Goal: Transaction & Acquisition: Purchase product/service

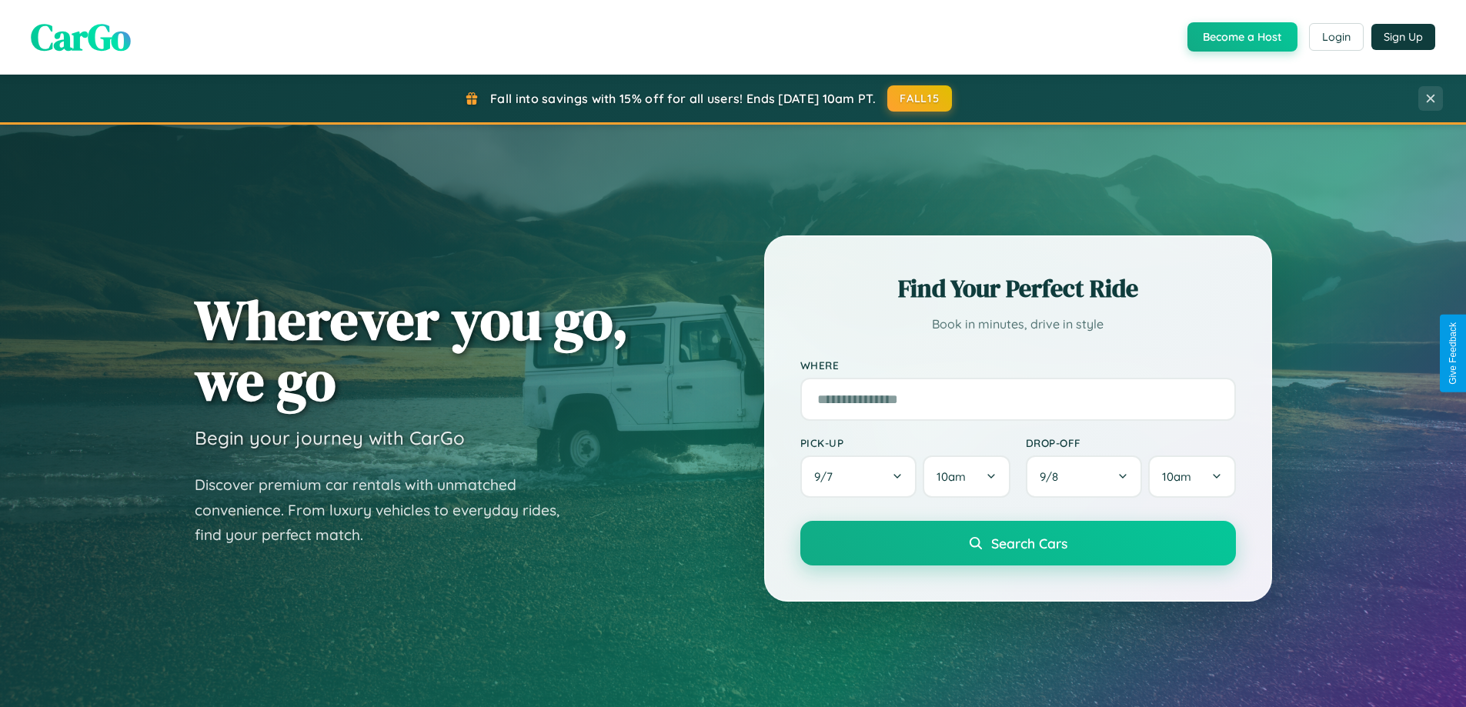
scroll to position [45, 0]
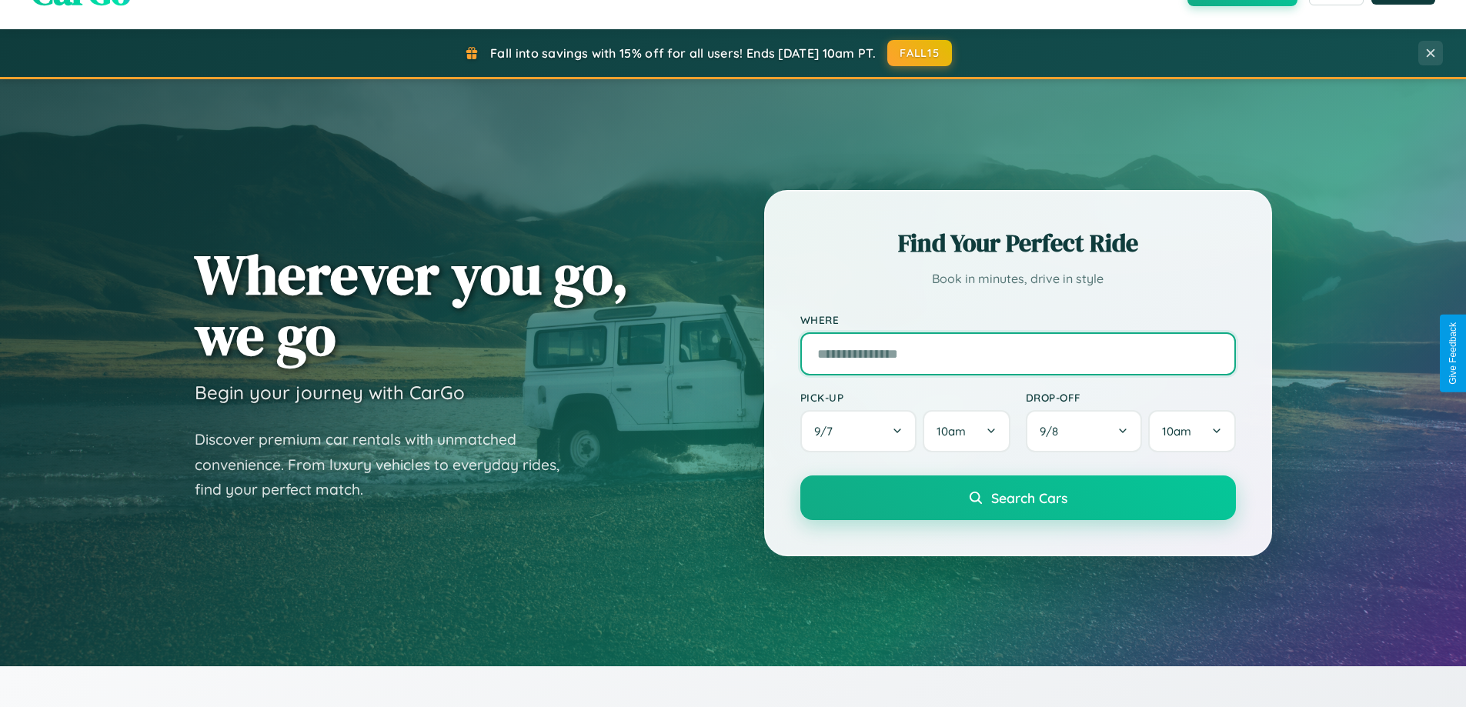
click at [1017, 353] on input "text" at bounding box center [1017, 353] width 435 height 43
type input "******"
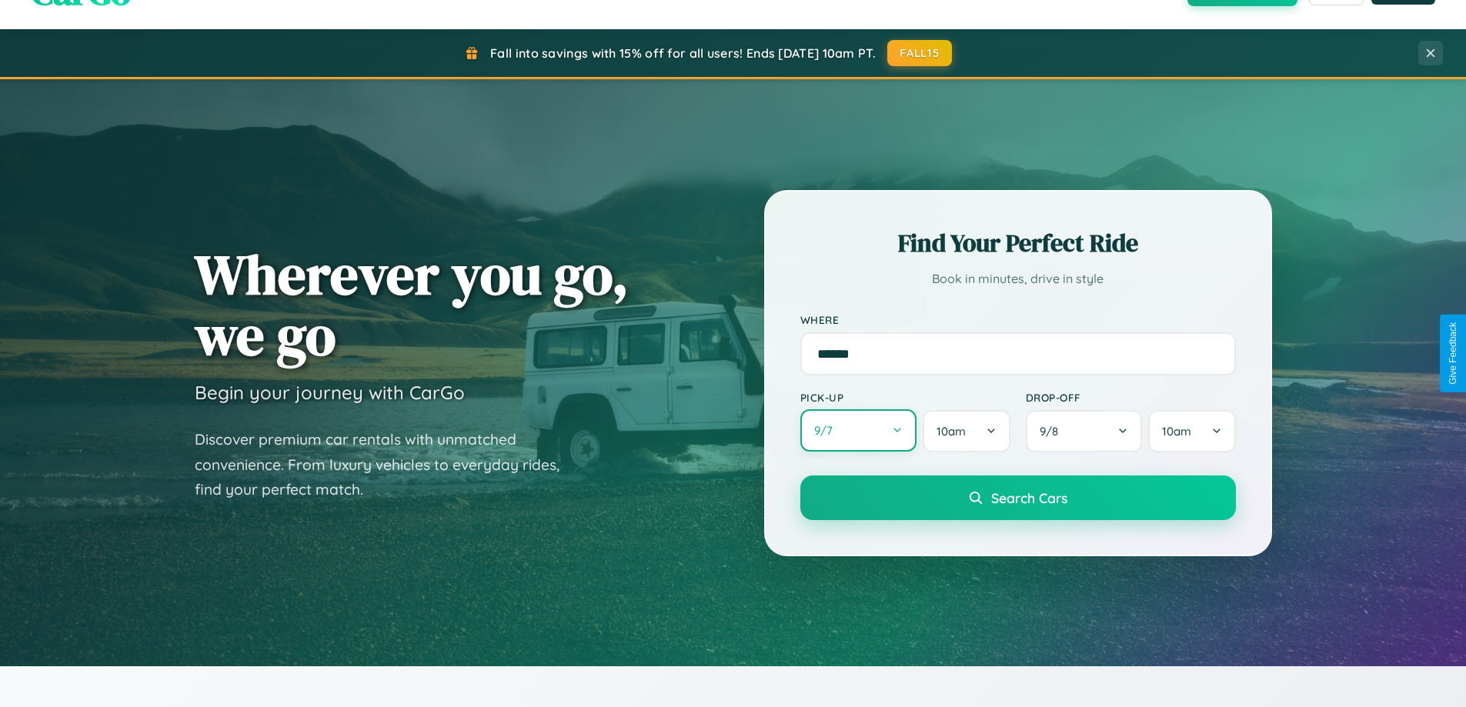
click at [858, 431] on button "9 / 7" at bounding box center [858, 430] width 117 height 42
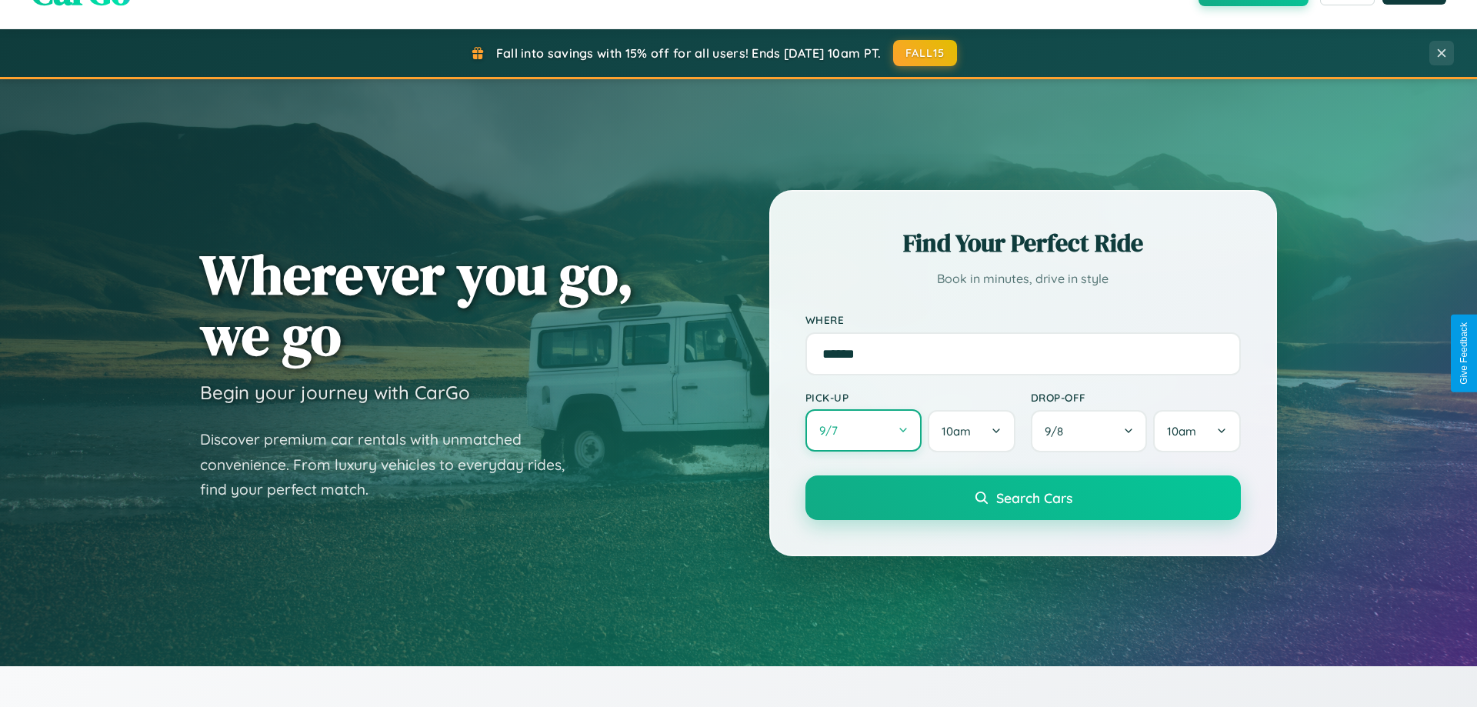
select select "*"
select select "****"
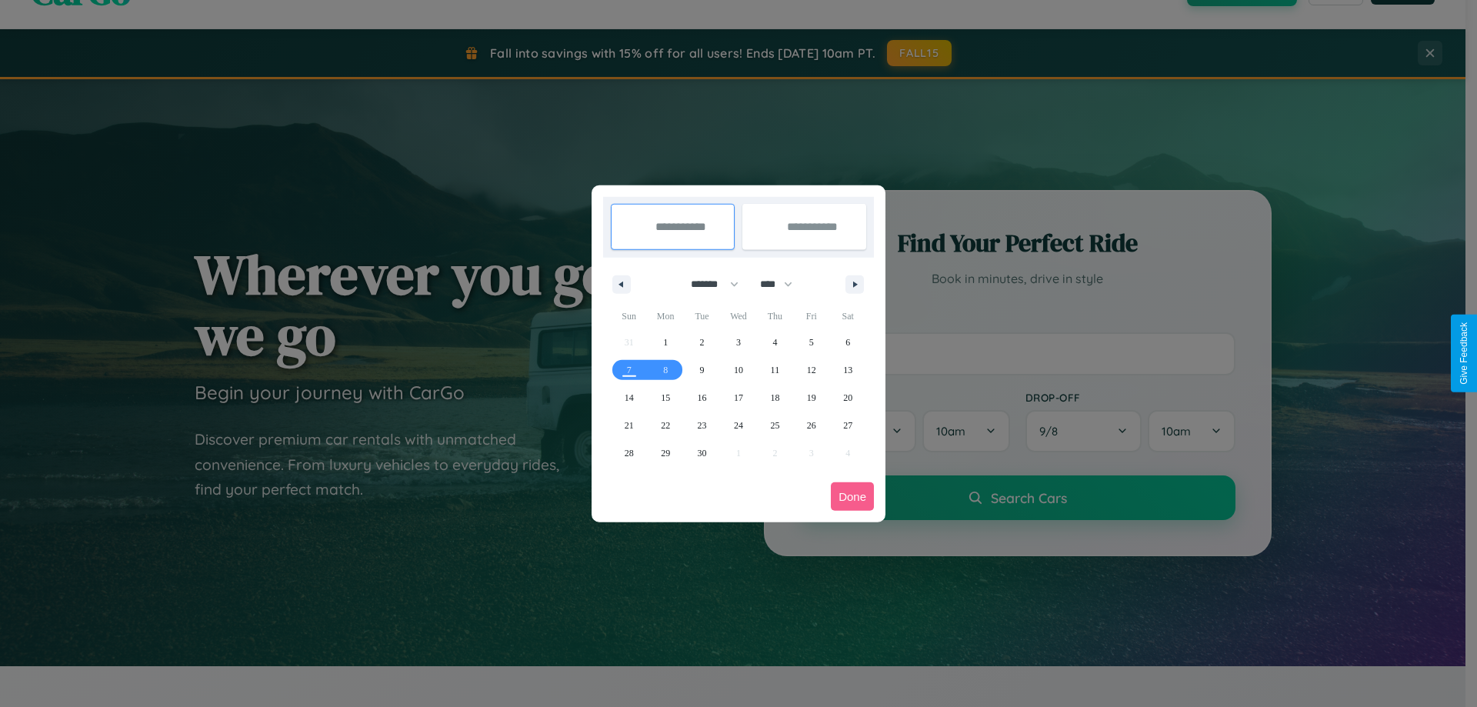
drag, startPoint x: 708, startPoint y: 284, endPoint x: 739, endPoint y: 309, distance: 39.4
click at [708, 284] on select "******* ******** ***** ***** *** **** **** ****** ********* ******* ******** **…" at bounding box center [711, 284] width 65 height 25
select select "*"
drag, startPoint x: 783, startPoint y: 284, endPoint x: 739, endPoint y: 309, distance: 51.0
click at [783, 284] on select "**** **** **** **** **** **** **** **** **** **** **** **** **** **** **** ****…" at bounding box center [775, 284] width 46 height 25
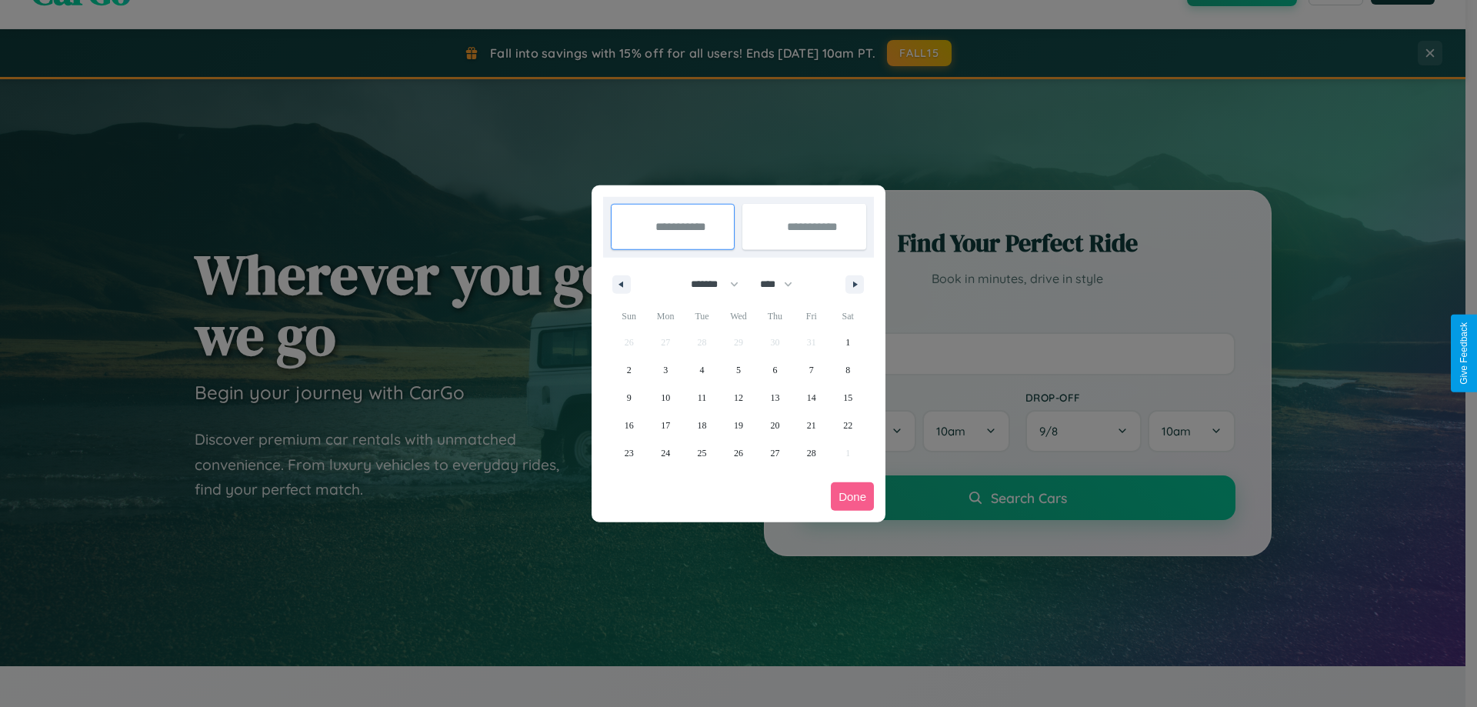
select select "****"
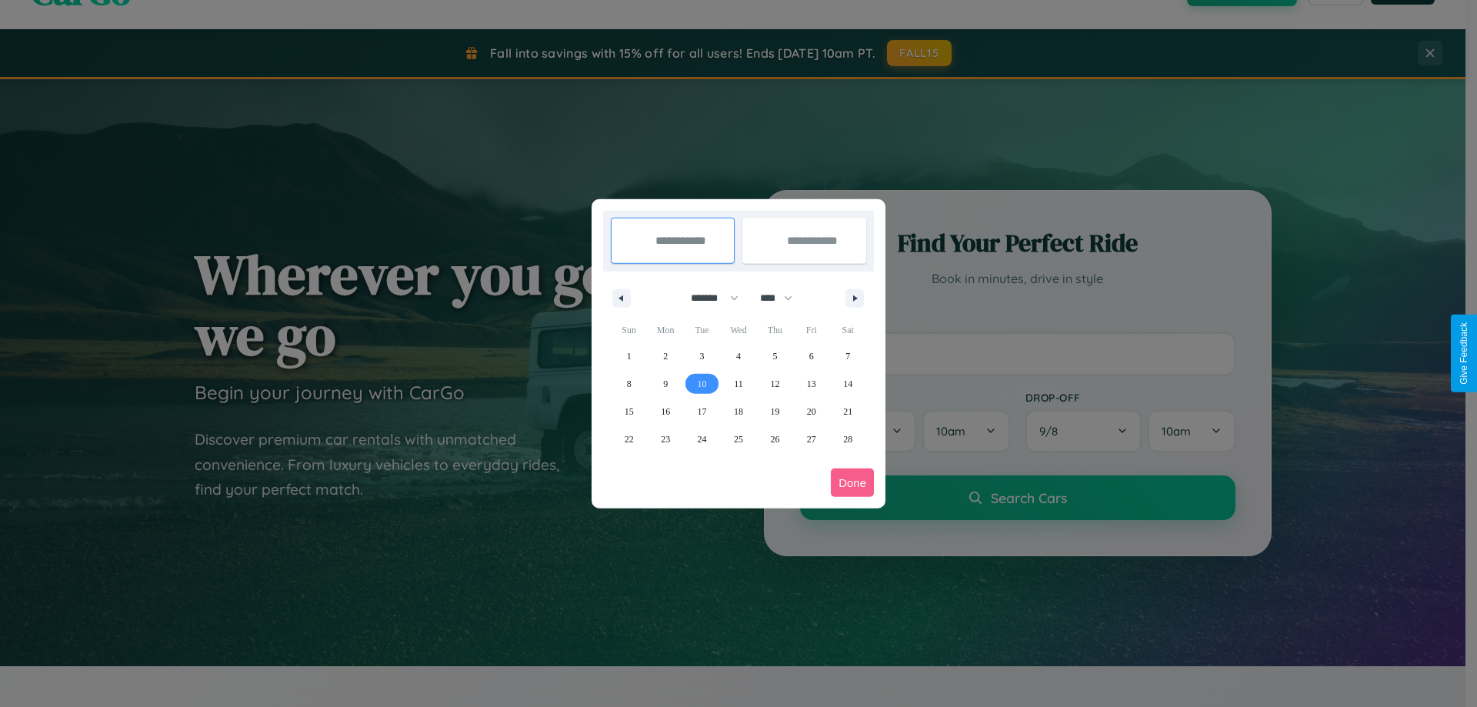
click at [702, 383] on span "10" at bounding box center [702, 384] width 9 height 28
type input "**********"
click at [629, 411] on span "15" at bounding box center [629, 412] width 9 height 28
type input "**********"
click at [852, 482] on button "Done" at bounding box center [852, 483] width 43 height 28
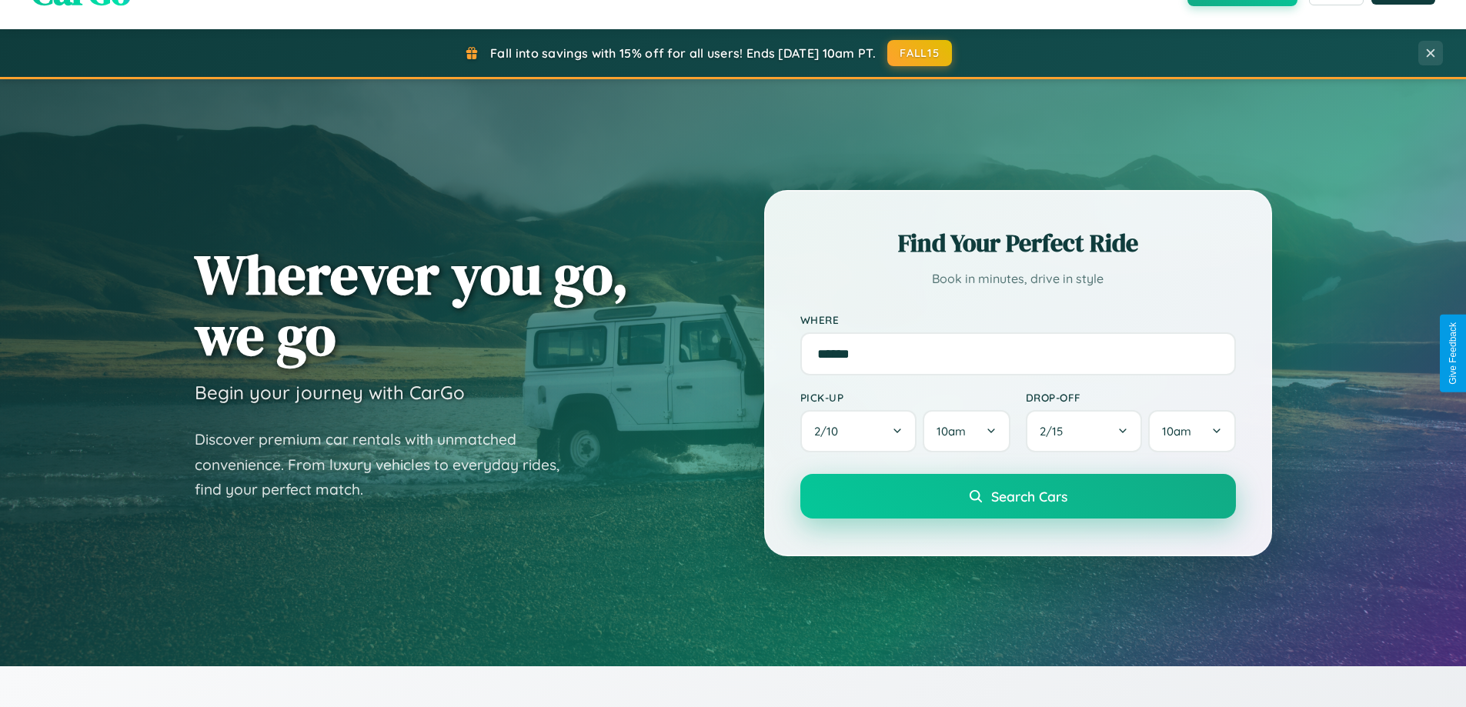
click at [1017, 496] on span "Search Cars" at bounding box center [1029, 496] width 76 height 17
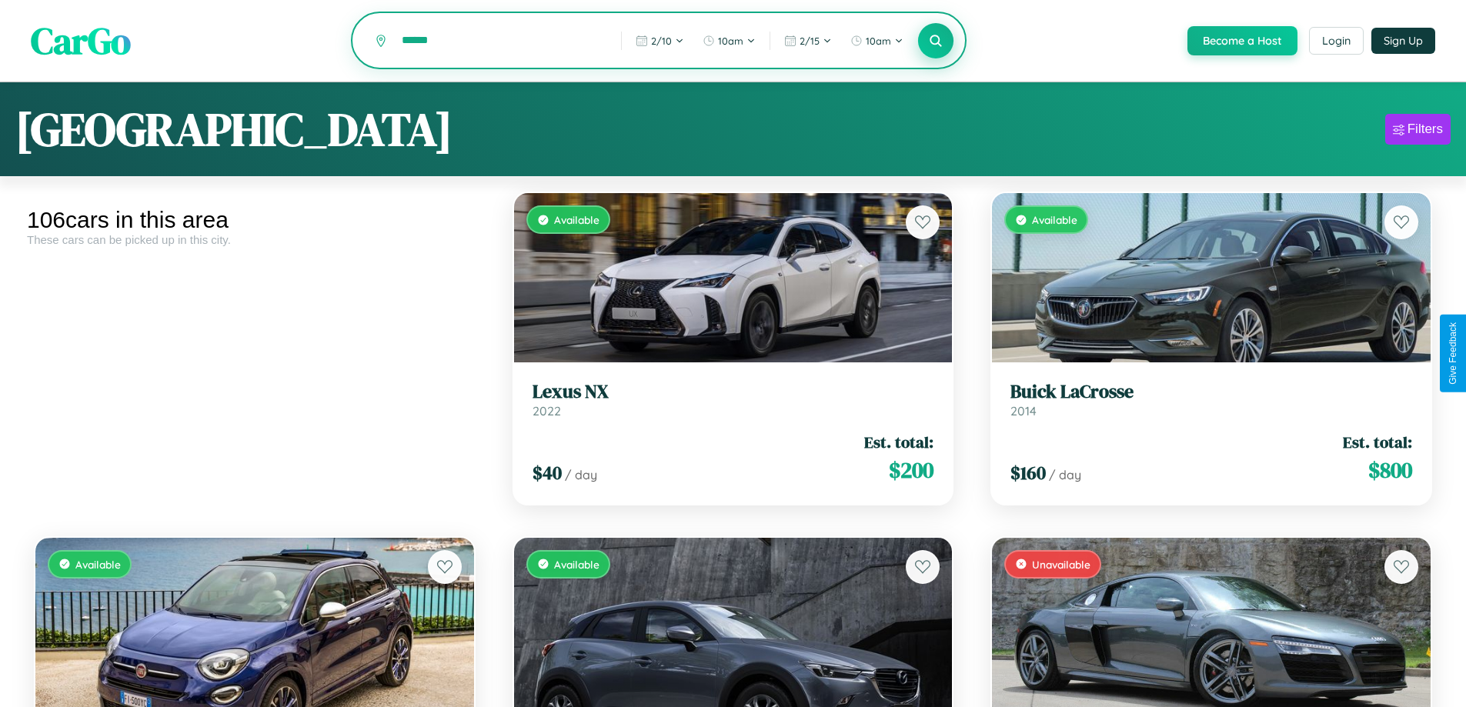
type input "******"
click at [935, 42] on icon at bounding box center [936, 40] width 15 height 15
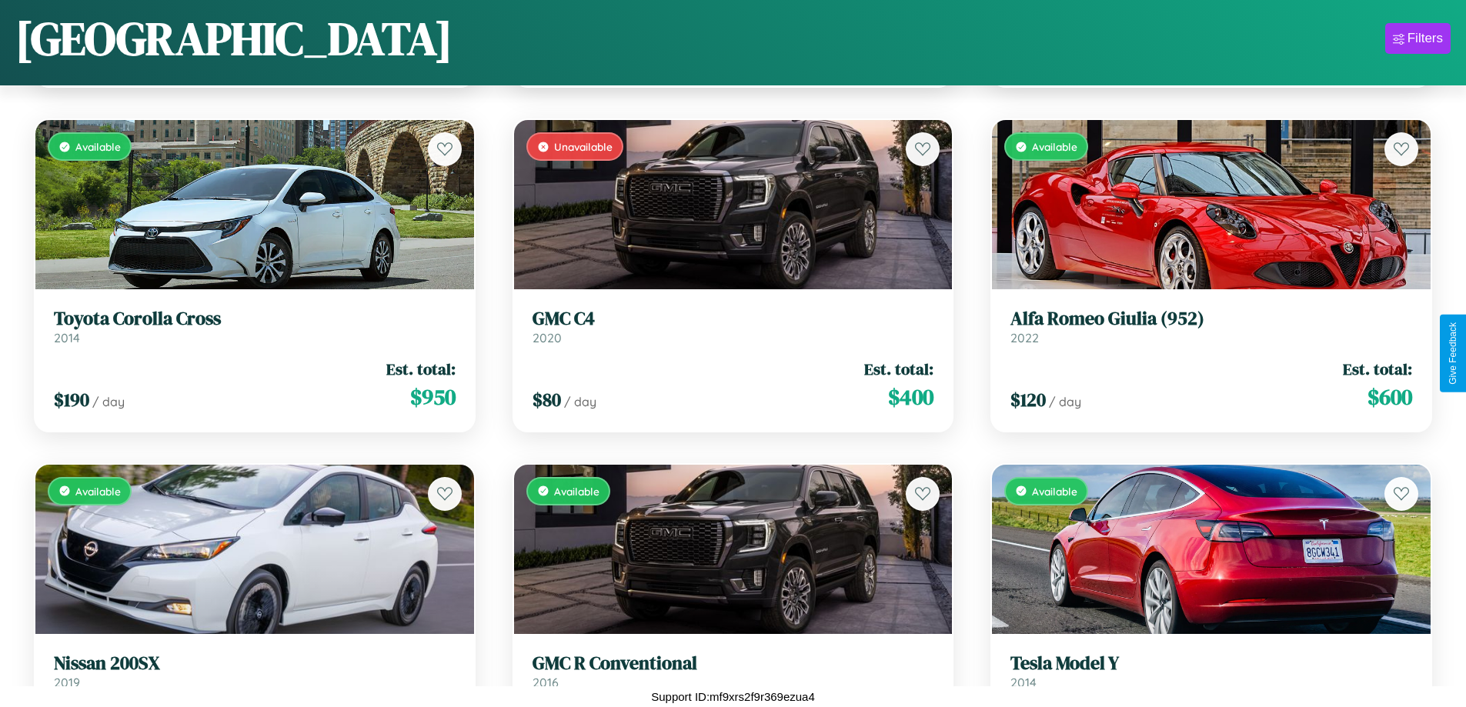
scroll to position [4006, 0]
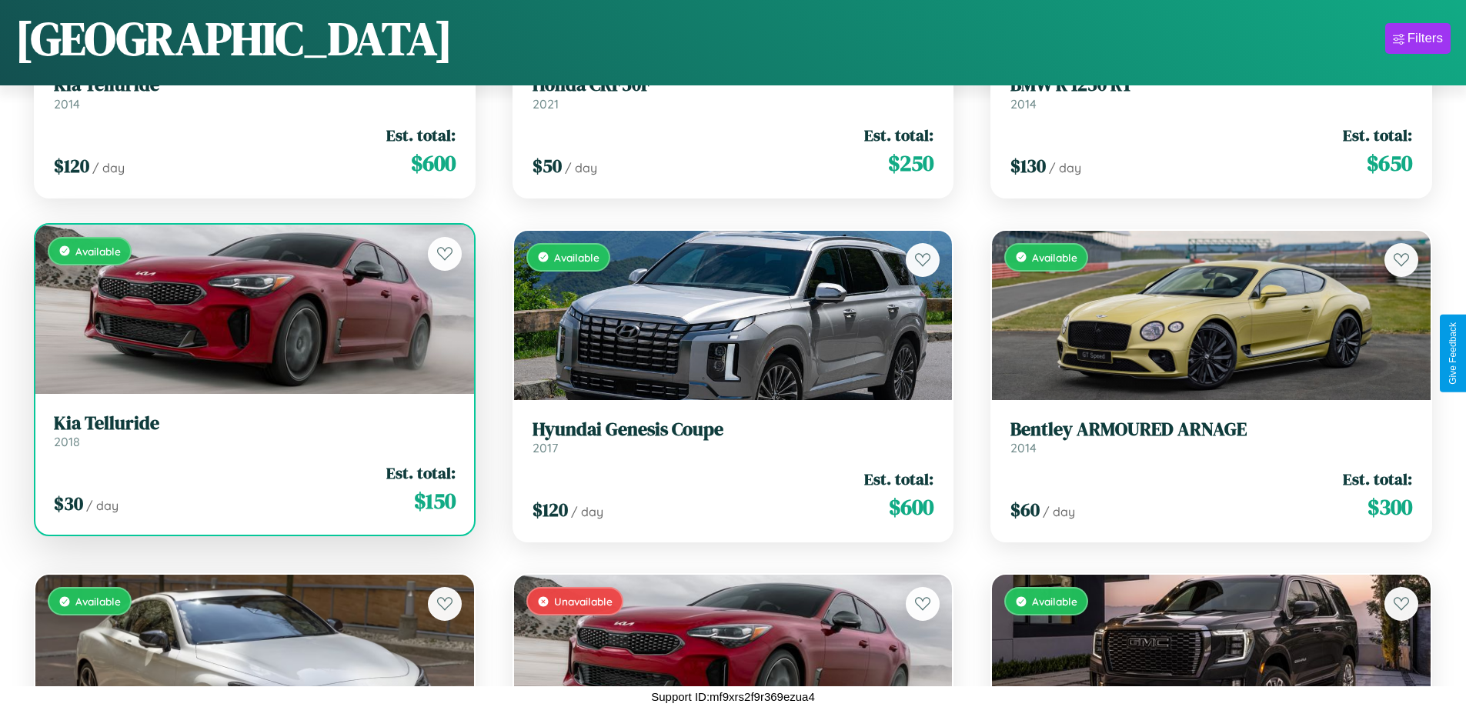
click at [252, 434] on link "Kia Telluride 2018" at bounding box center [255, 431] width 402 height 38
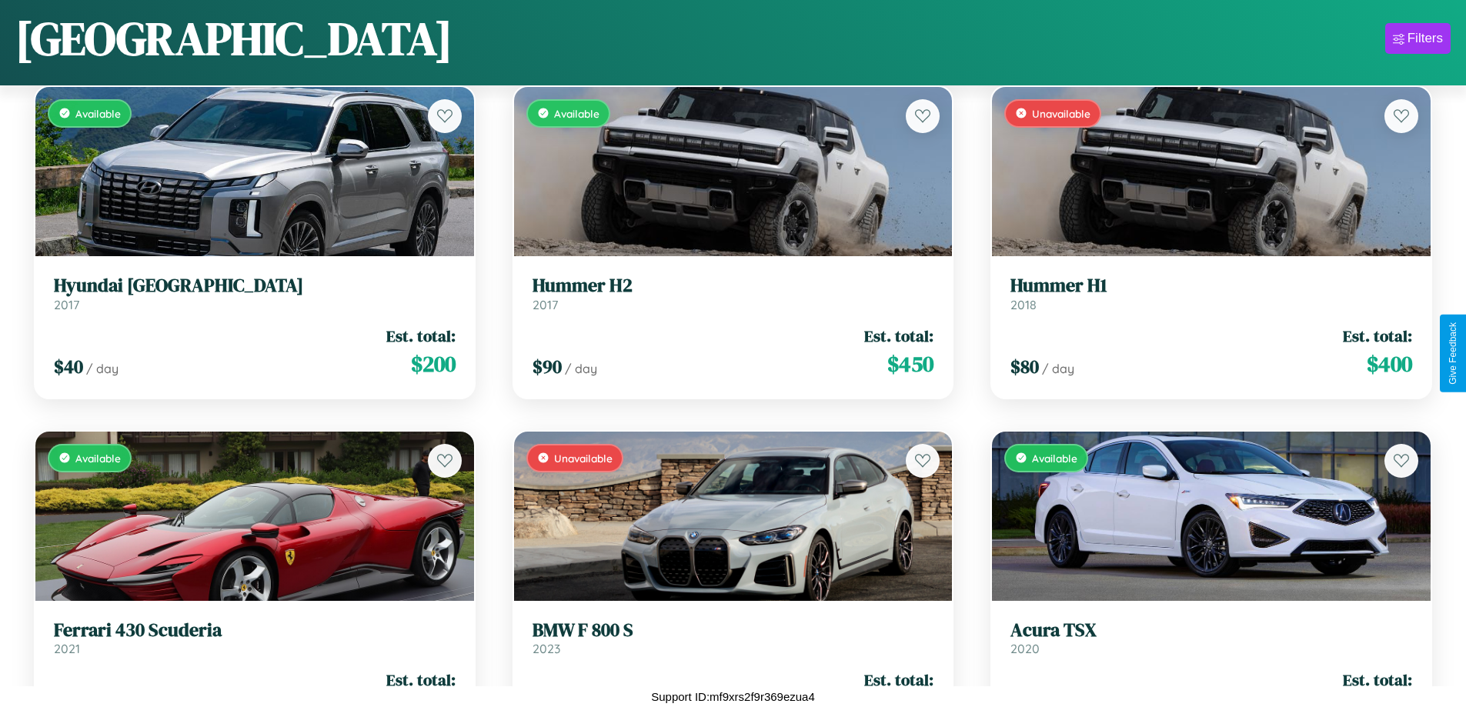
scroll to position [1250, 0]
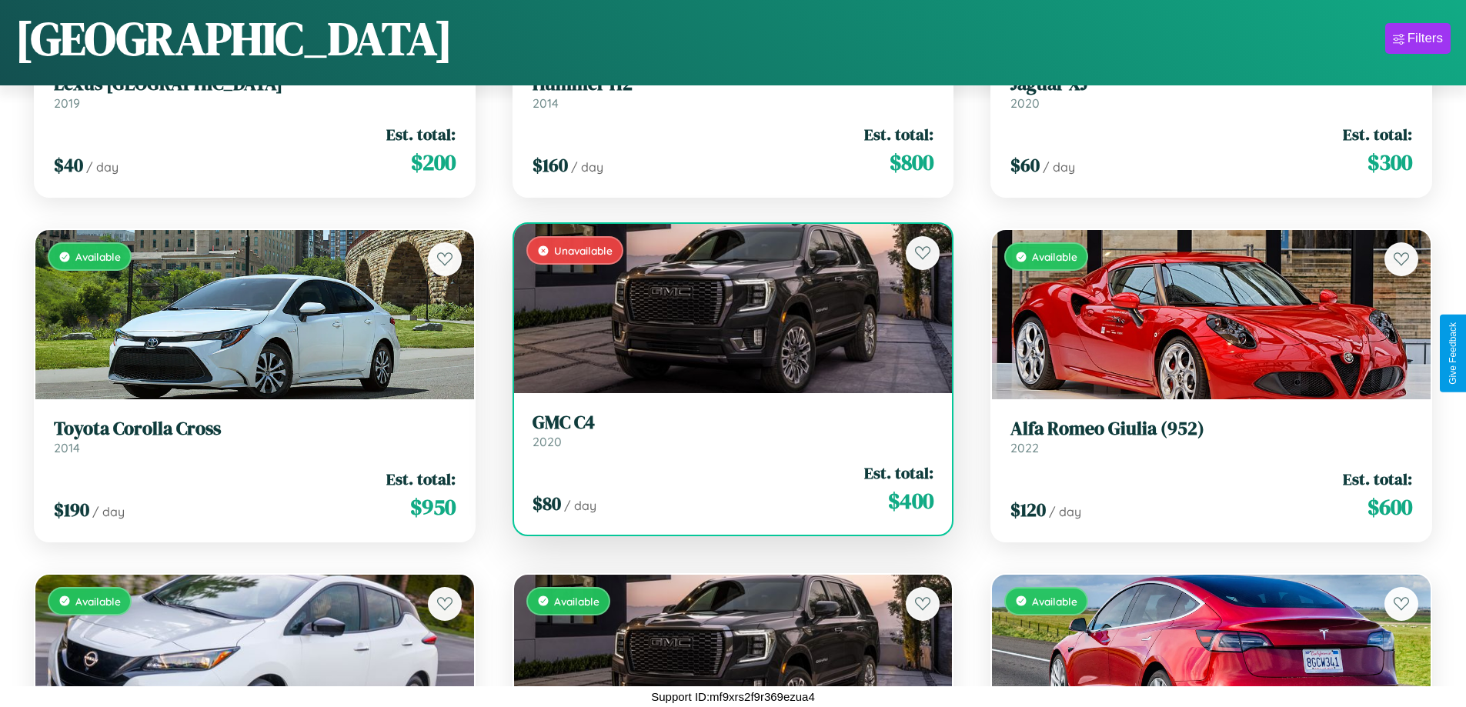
click at [726, 430] on h3 "GMC C4" at bounding box center [733, 423] width 402 height 22
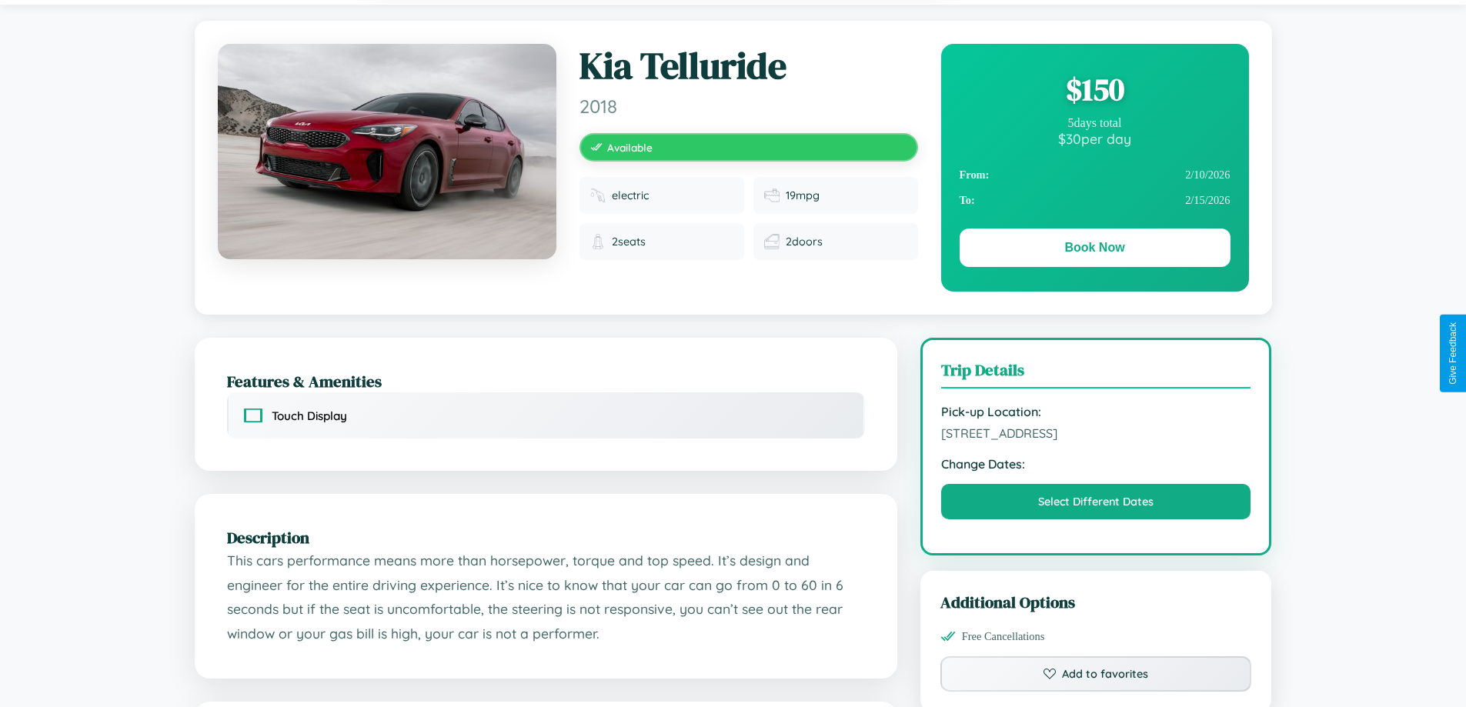
scroll to position [158, 0]
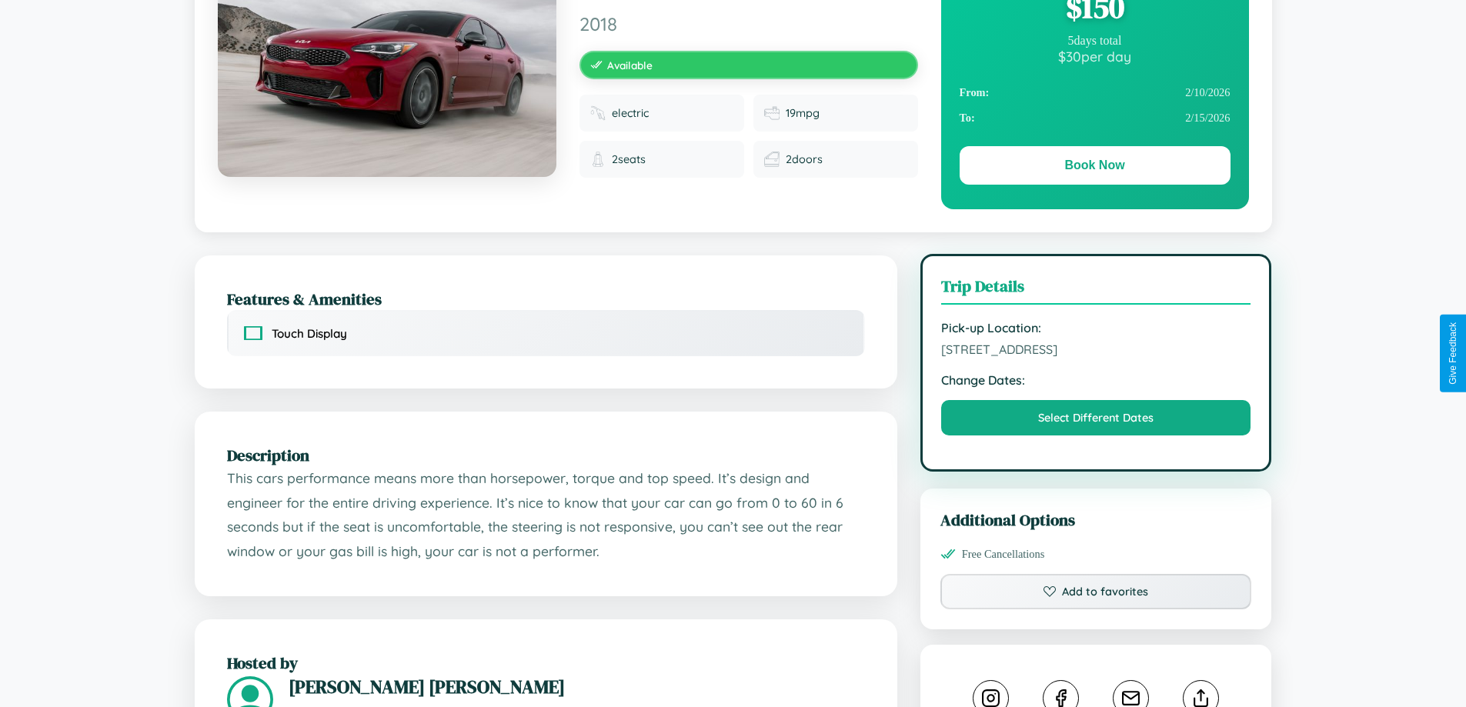
click at [1096, 352] on span "6343 High Street Warsaw 30008 Poland" at bounding box center [1096, 349] width 310 height 15
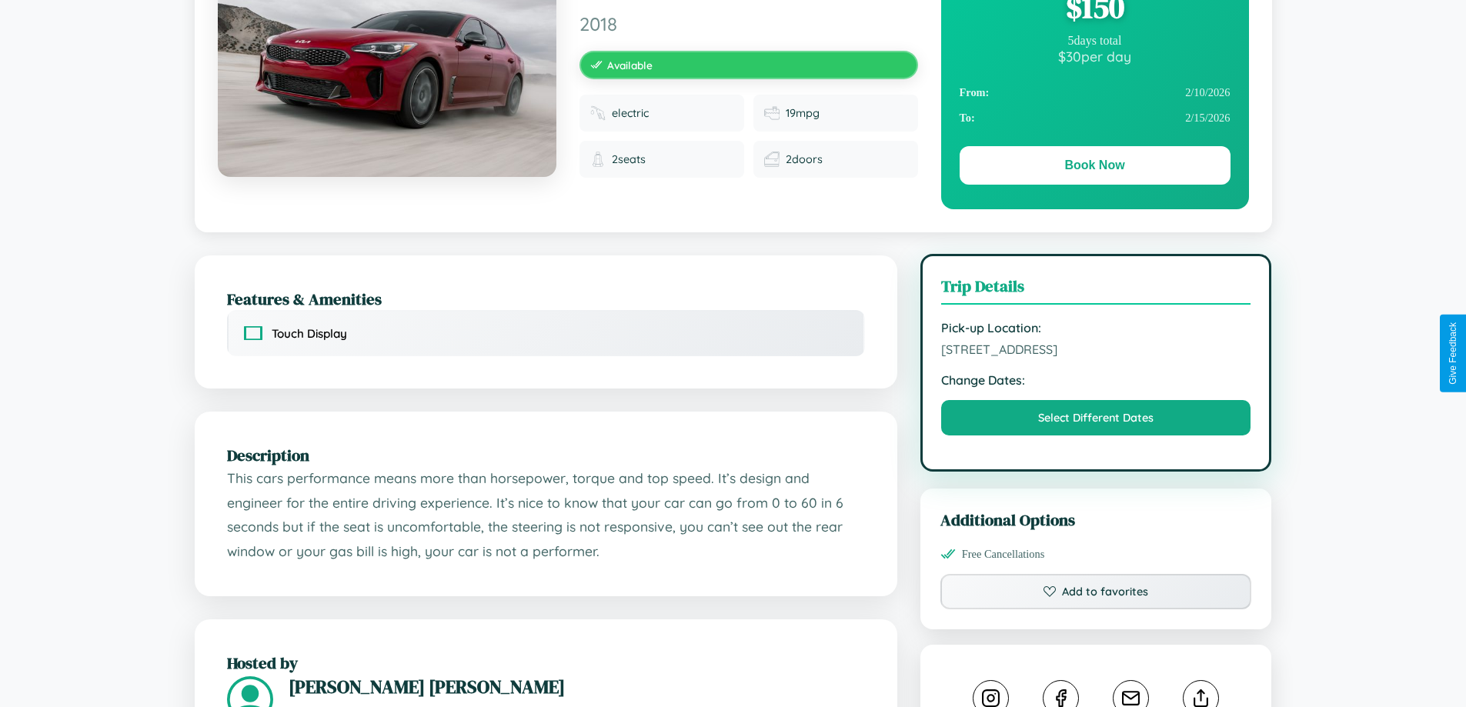
click at [1096, 352] on span "6343 High Street Warsaw 30008 Poland" at bounding box center [1096, 349] width 310 height 15
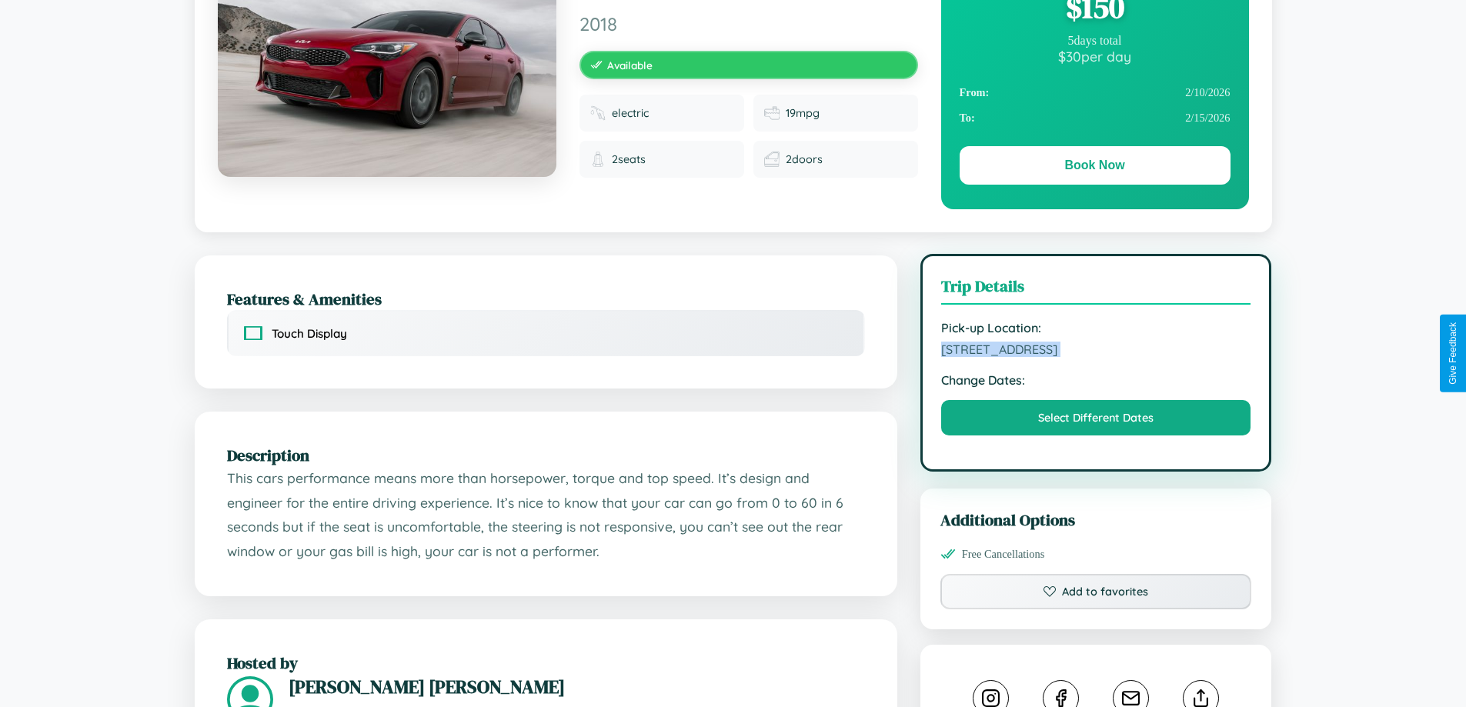
click at [1096, 352] on span "6343 High Street Warsaw 30008 Poland" at bounding box center [1096, 349] width 310 height 15
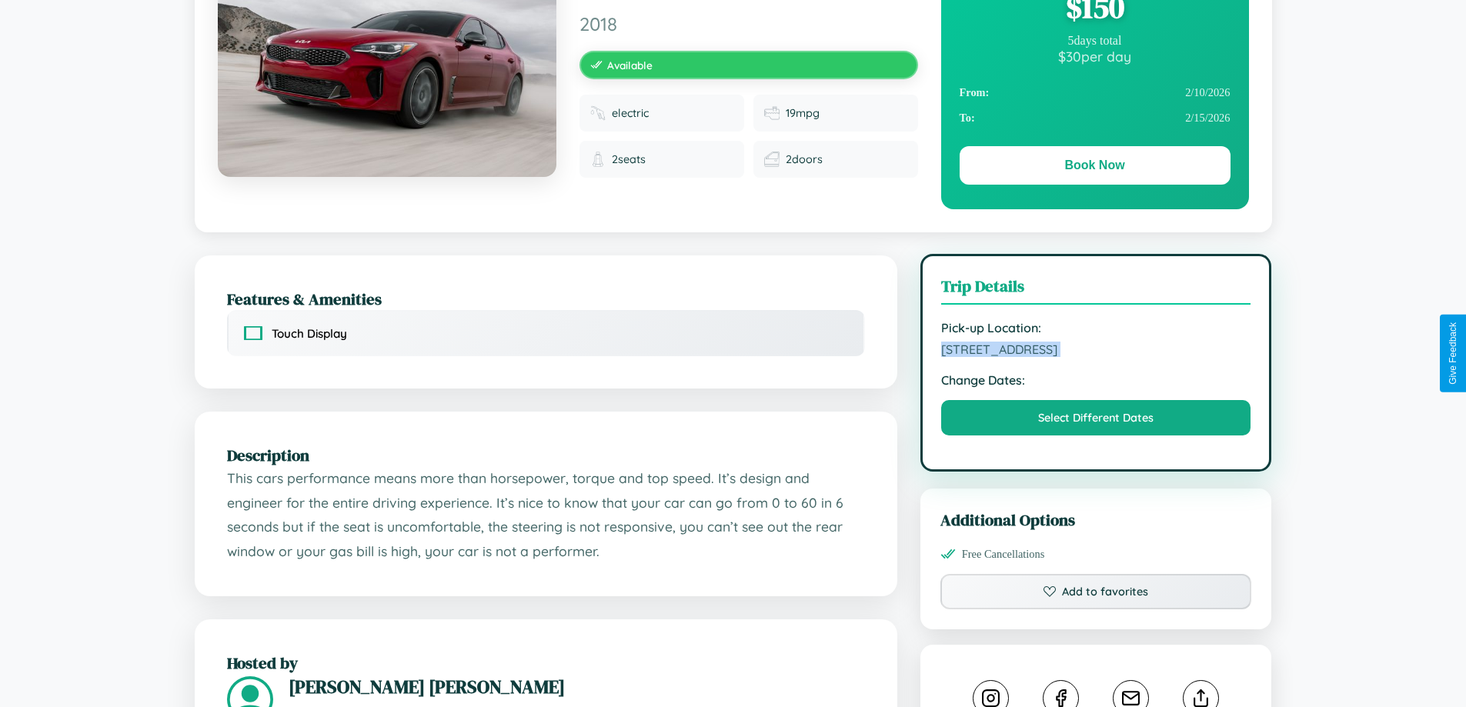
click at [1096, 352] on span "6343 High Street Warsaw 30008 Poland" at bounding box center [1096, 349] width 310 height 15
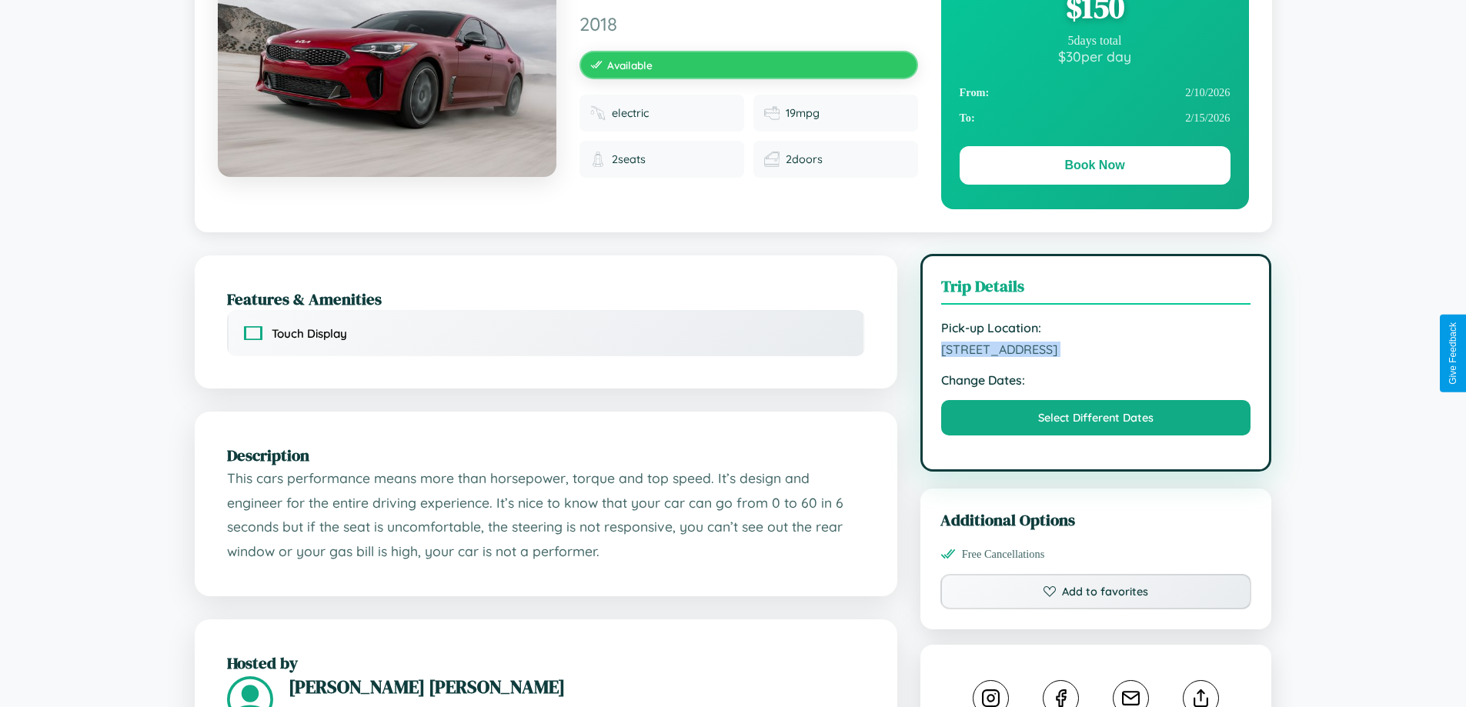
click at [1096, 352] on span "6343 High Street Warsaw 30008 Poland" at bounding box center [1096, 349] width 310 height 15
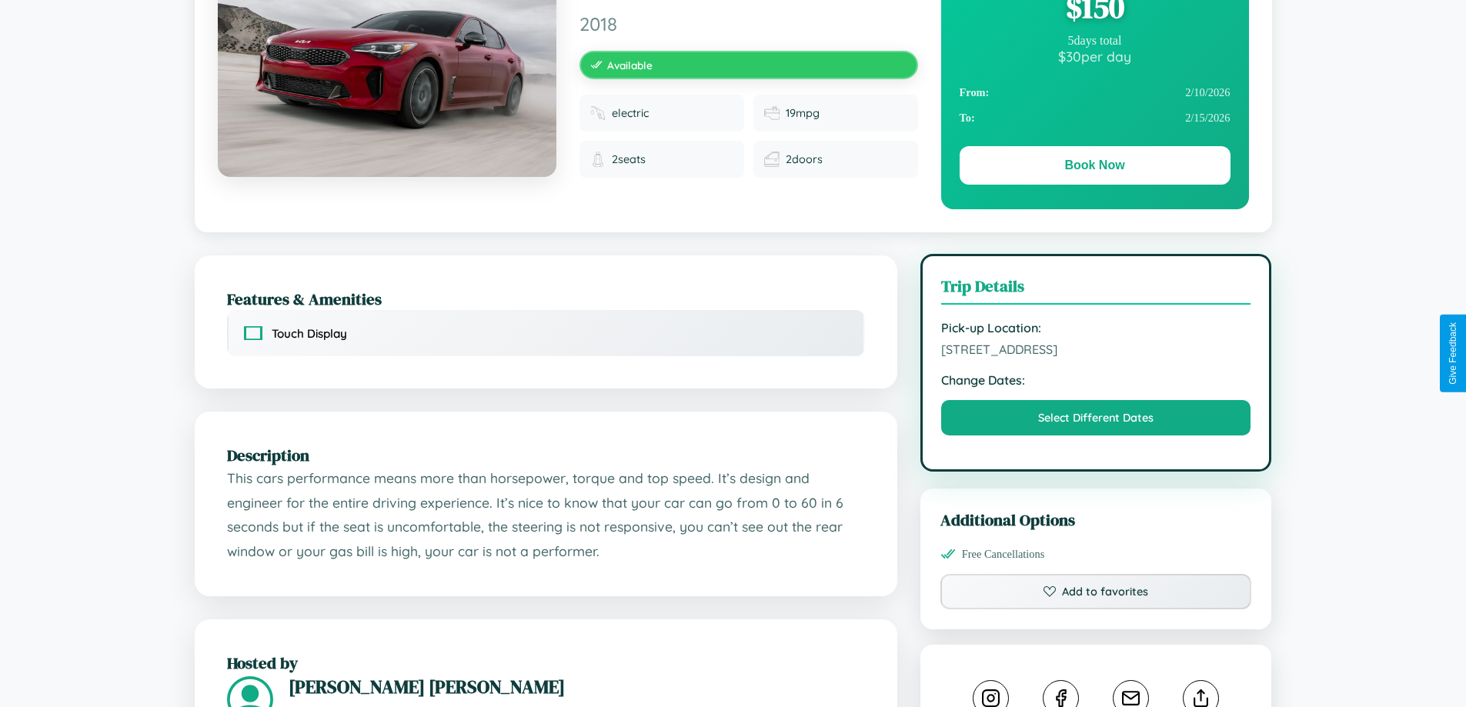
click at [1096, 352] on span "6343 High Street Warsaw 30008 Poland" at bounding box center [1096, 349] width 310 height 15
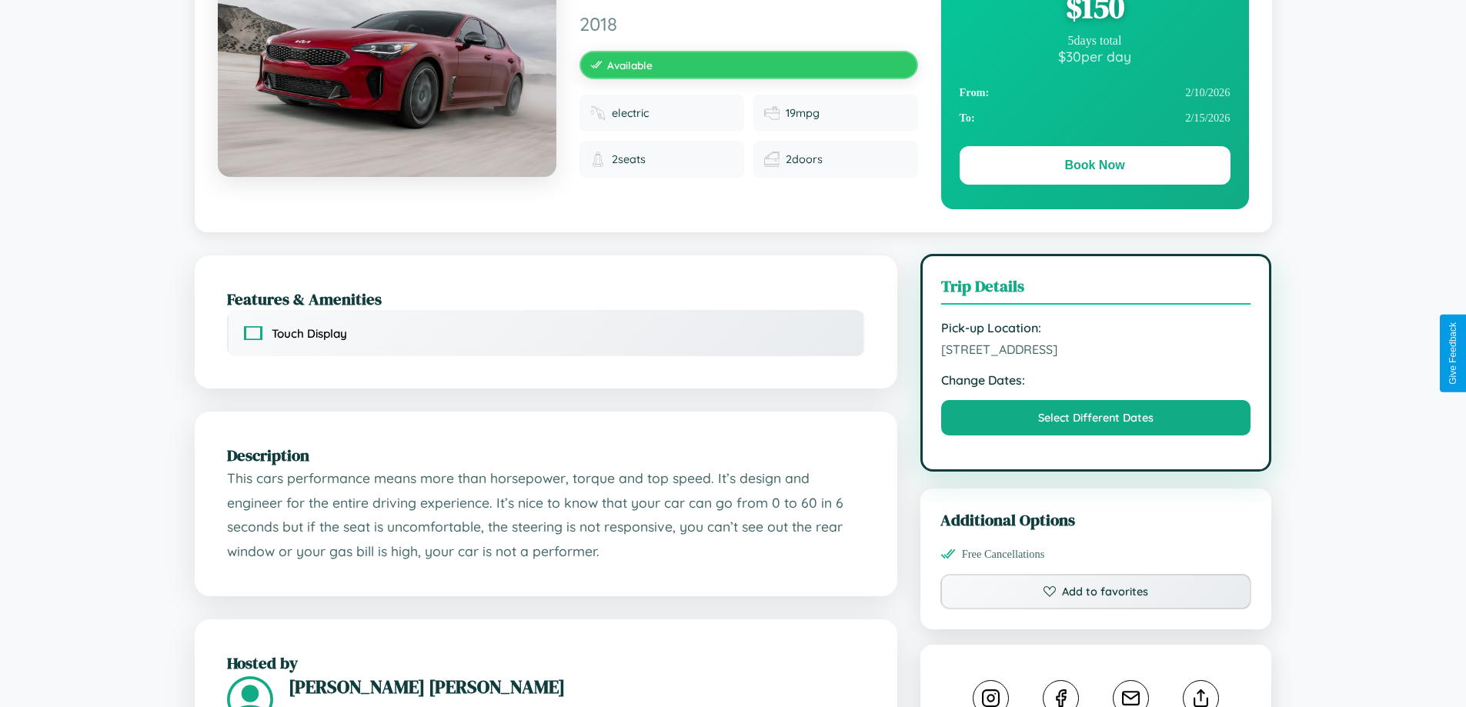
click at [1096, 352] on span "6343 High Street Warsaw 30008 Poland" at bounding box center [1096, 349] width 310 height 15
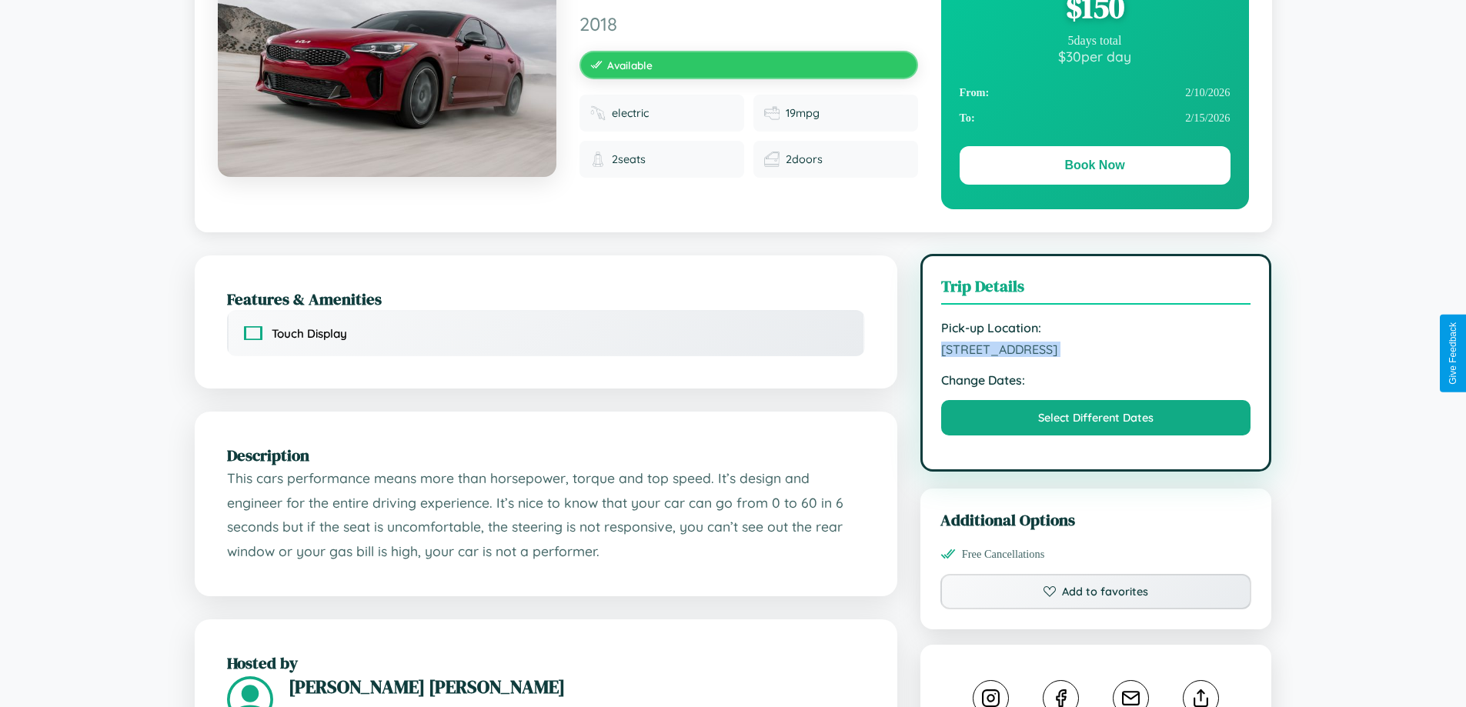
click at [1096, 352] on span "6343 High Street Warsaw 30008 Poland" at bounding box center [1096, 349] width 310 height 15
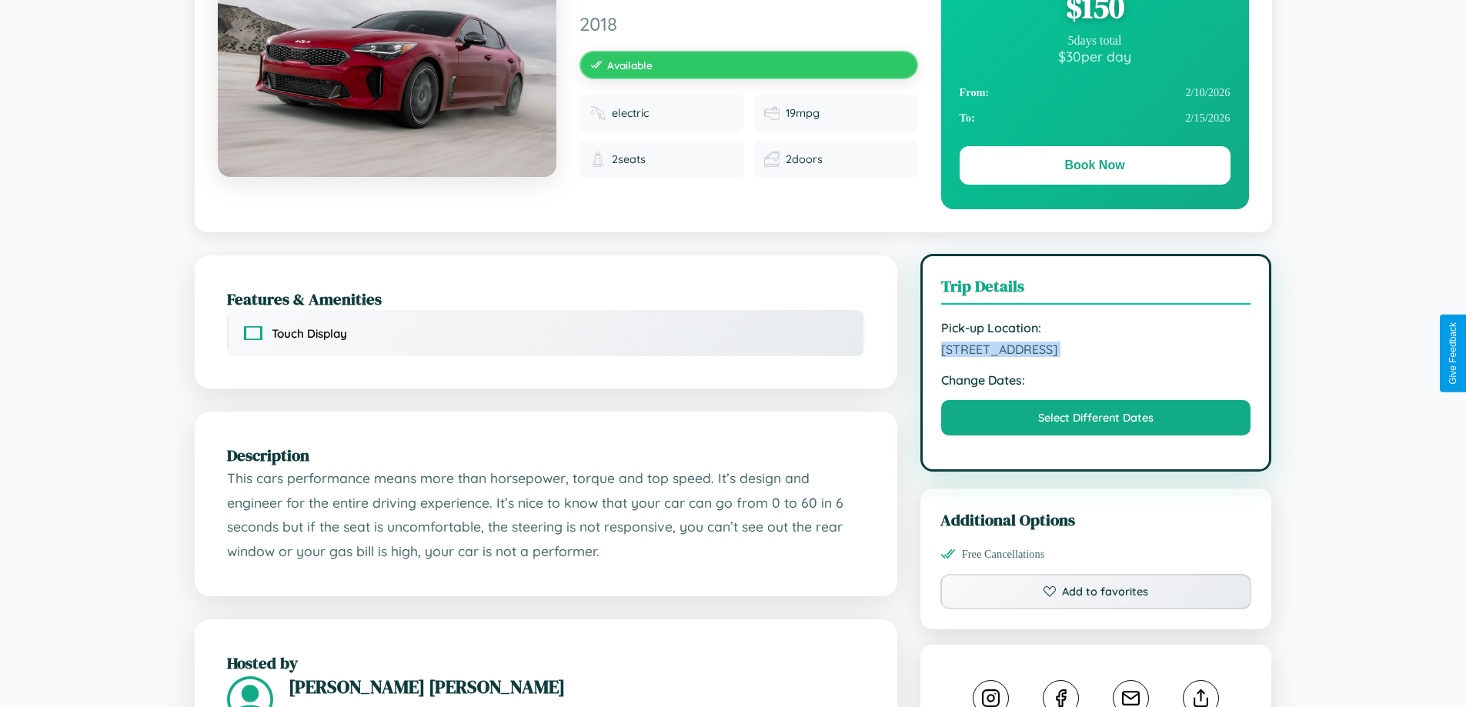
click at [1096, 352] on span "6343 High Street Warsaw 30008 Poland" at bounding box center [1096, 349] width 310 height 15
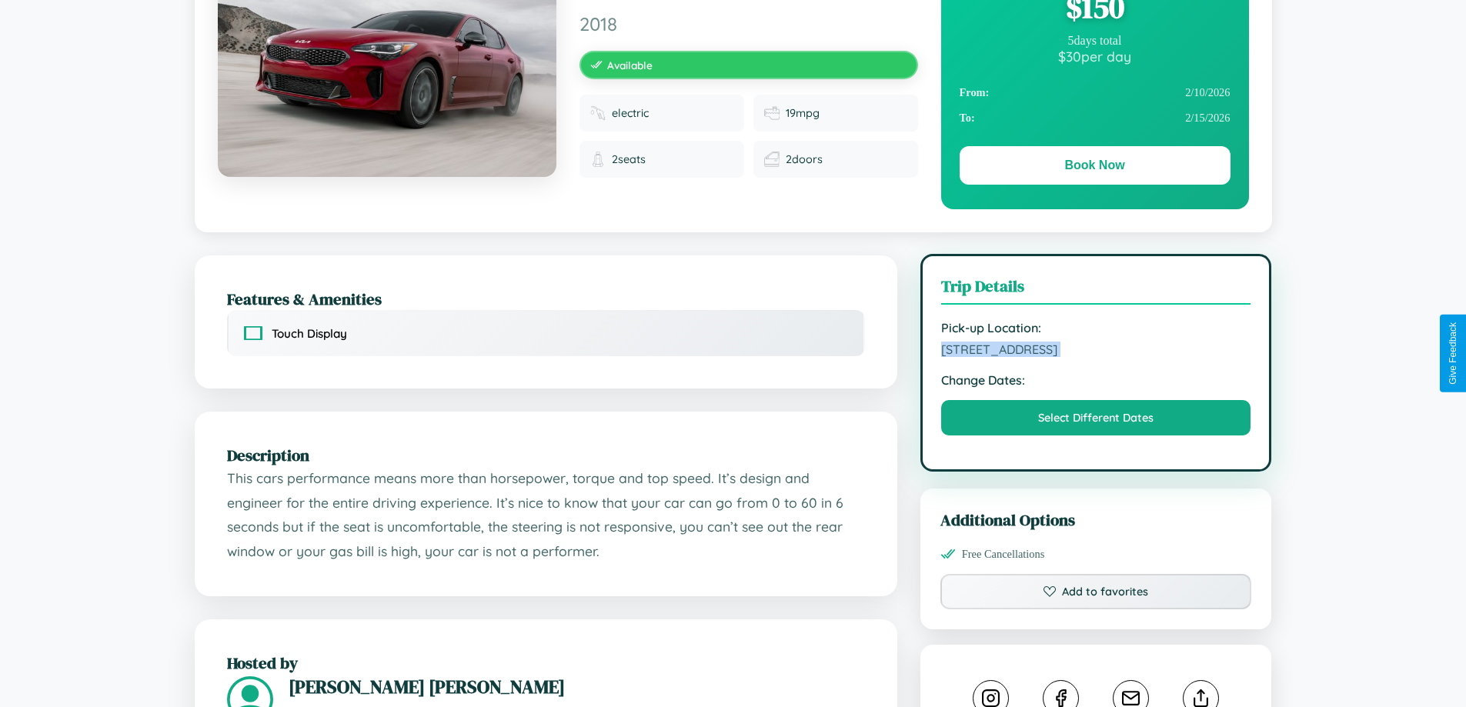
click at [1096, 352] on span "6343 High Street Warsaw 30008 Poland" at bounding box center [1096, 349] width 310 height 15
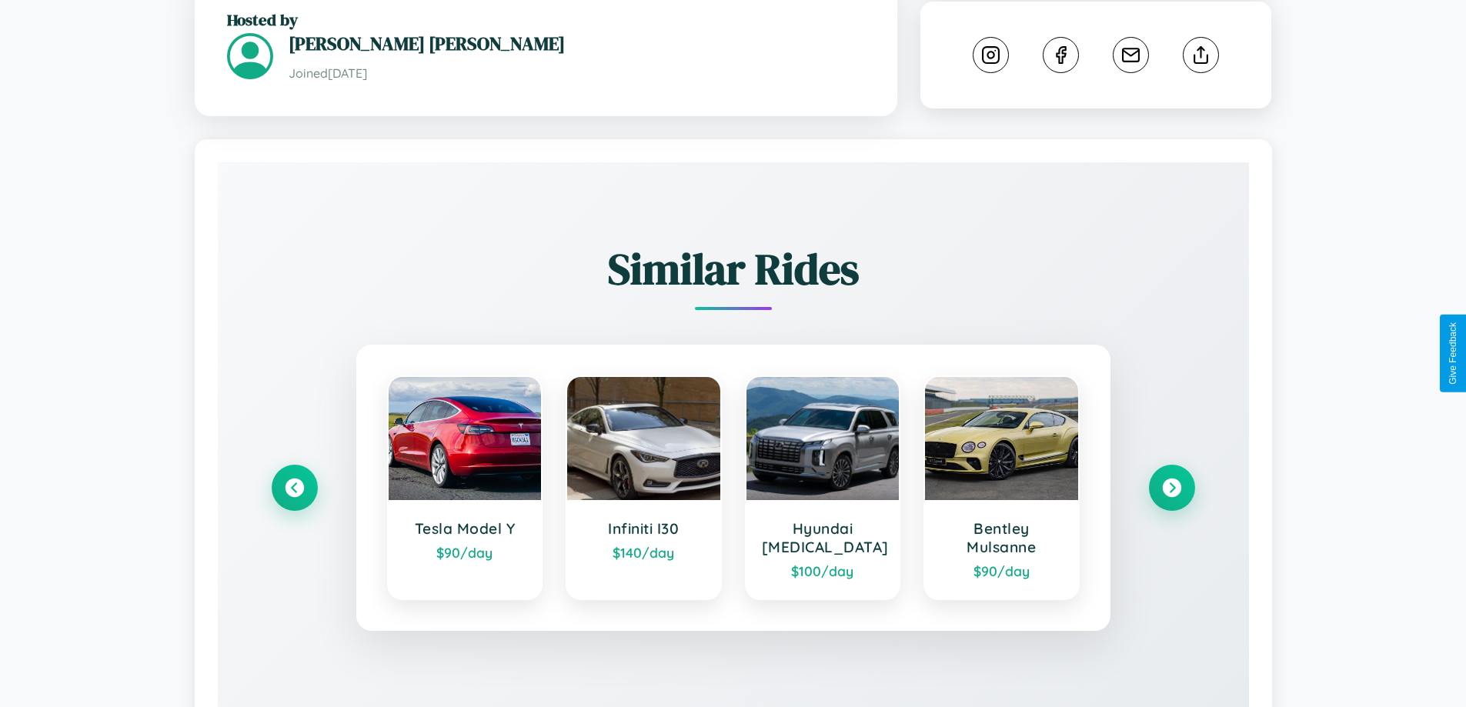
scroll to position [864, 0]
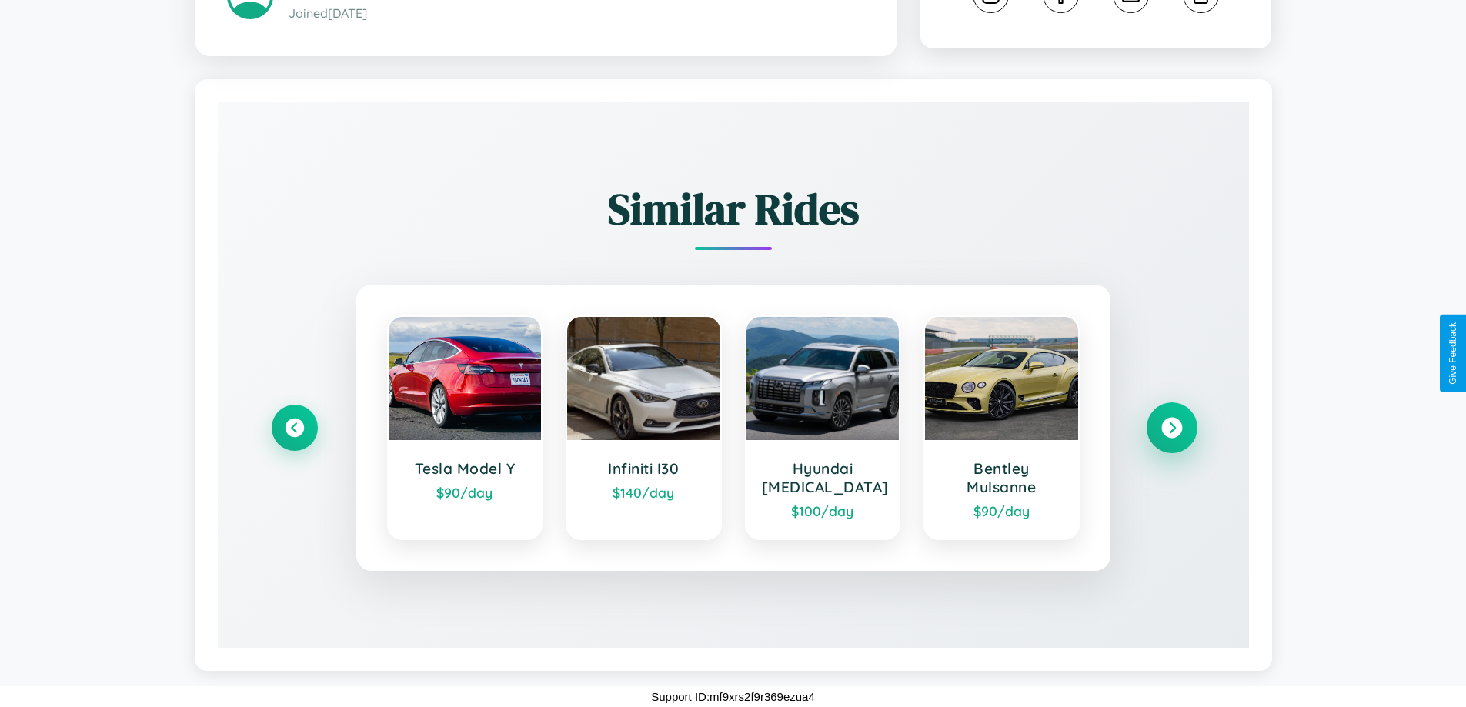
click at [1171, 428] on icon at bounding box center [1171, 428] width 21 height 21
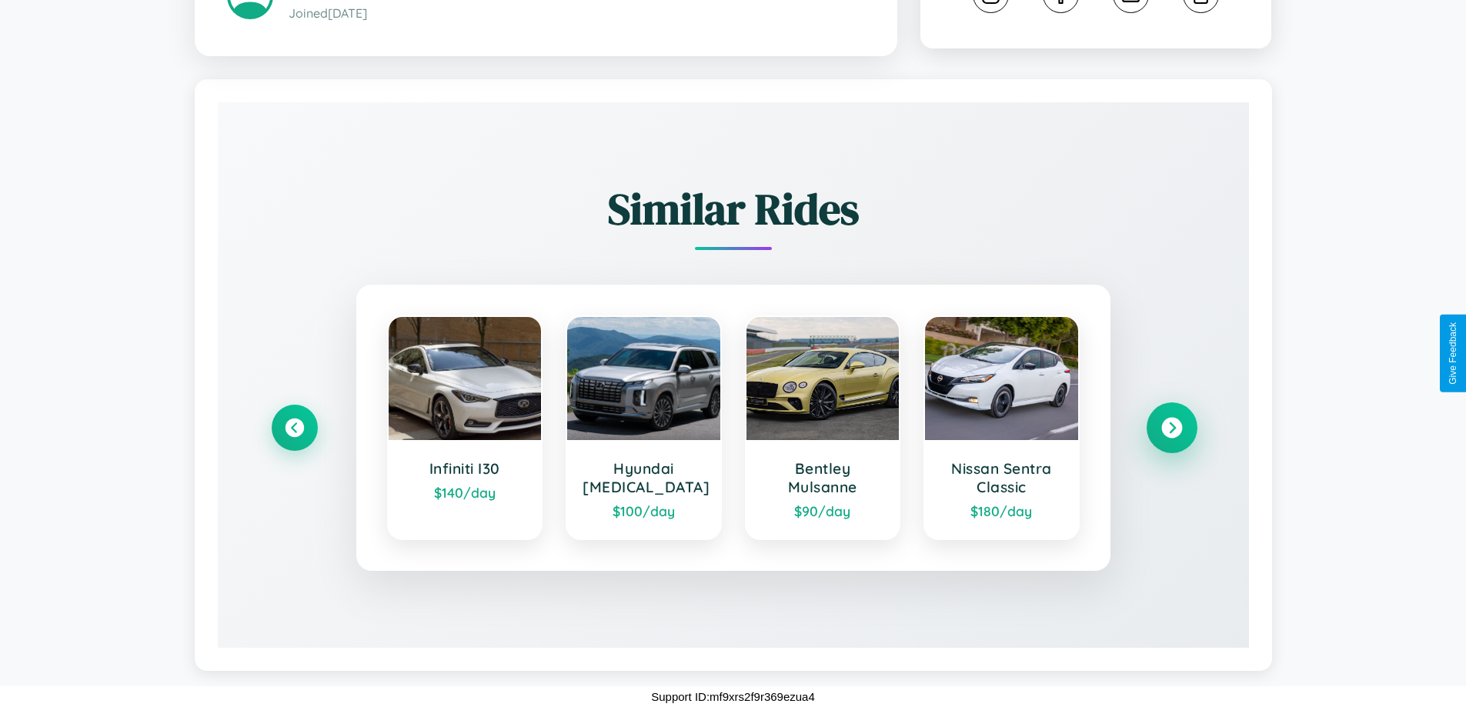
click at [1171, 428] on icon at bounding box center [1171, 428] width 21 height 21
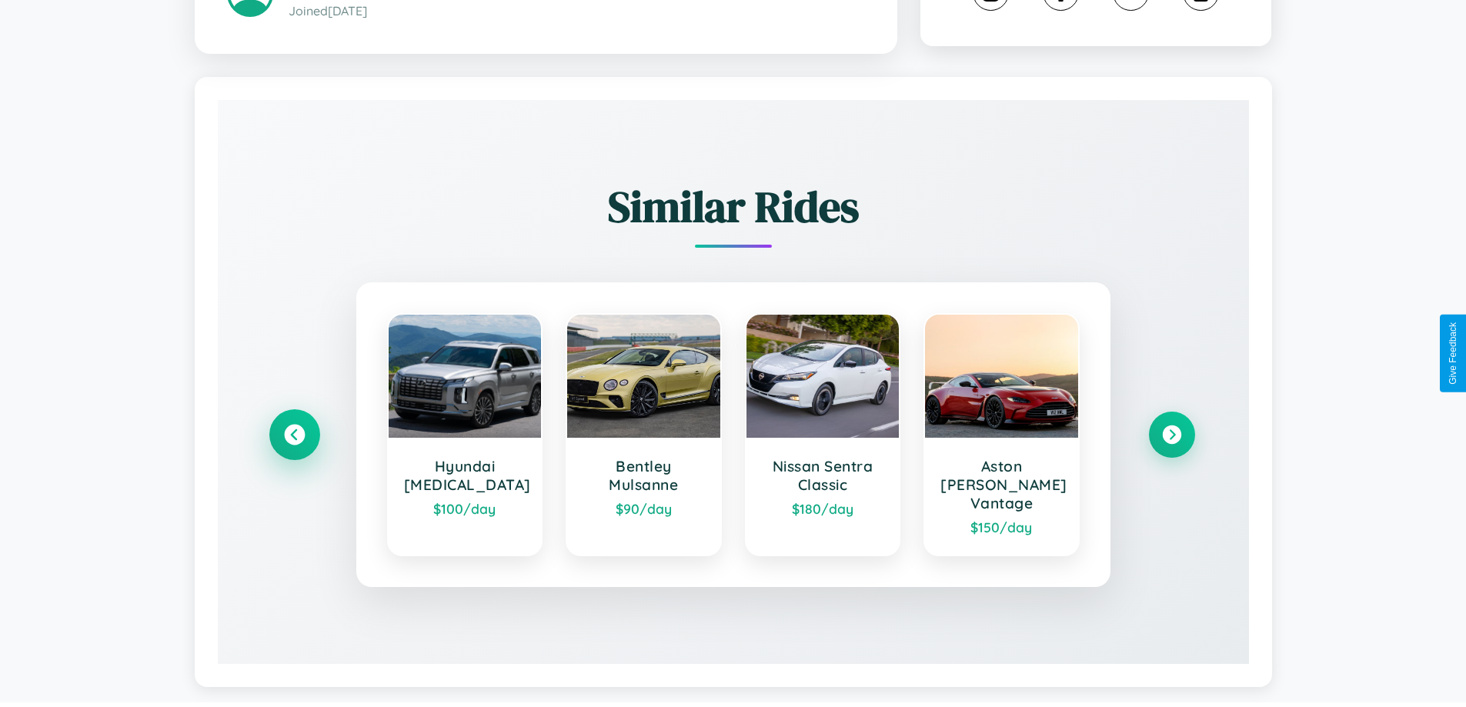
click at [294, 428] on icon at bounding box center [294, 435] width 21 height 21
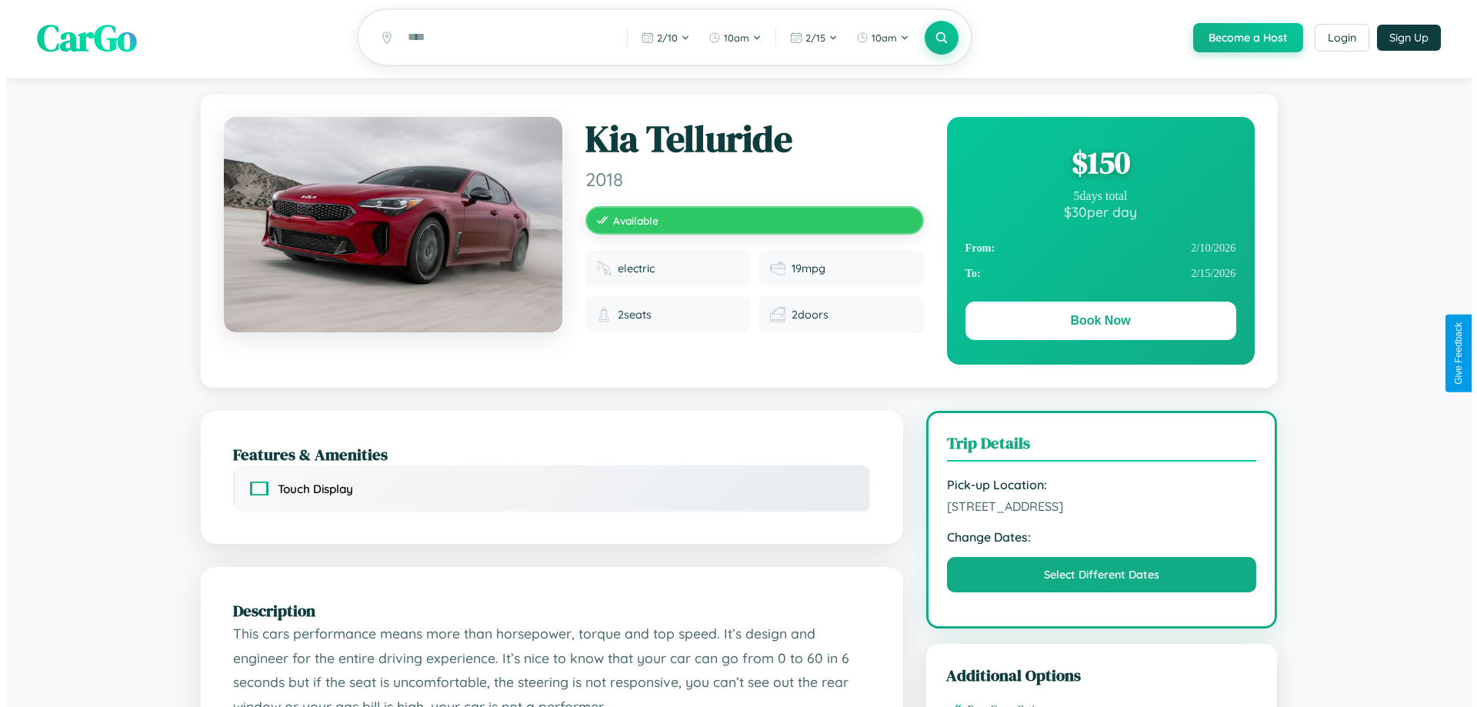
scroll to position [0, 0]
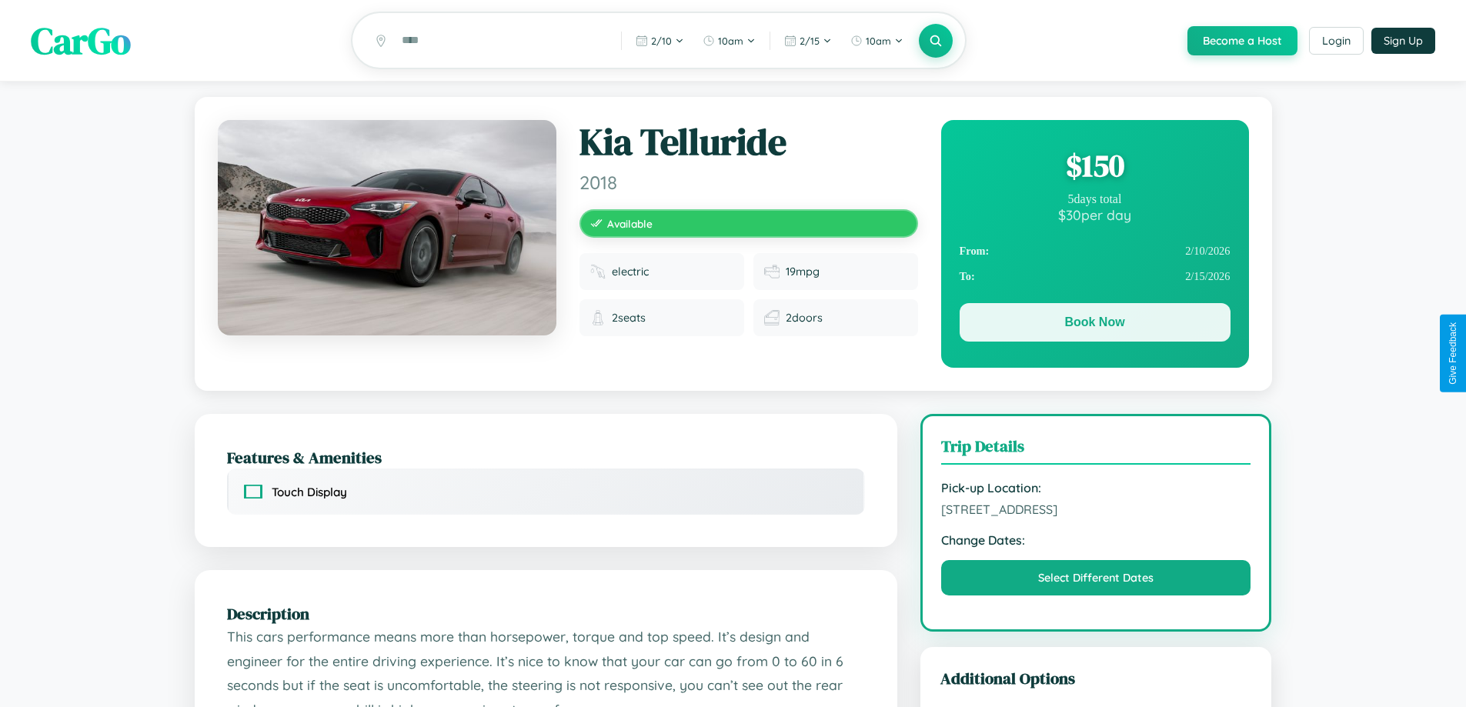
click at [1094, 325] on button "Book Now" at bounding box center [1094, 322] width 271 height 38
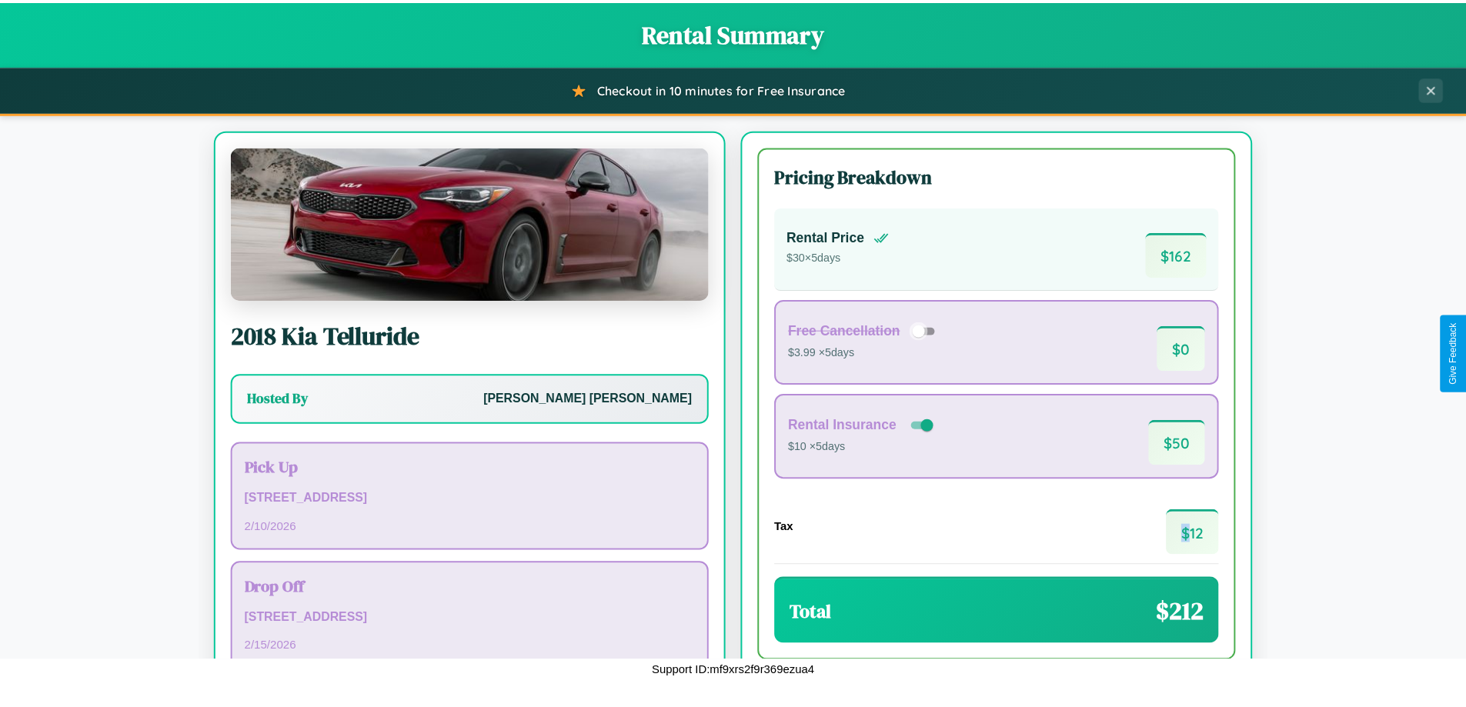
scroll to position [105, 0]
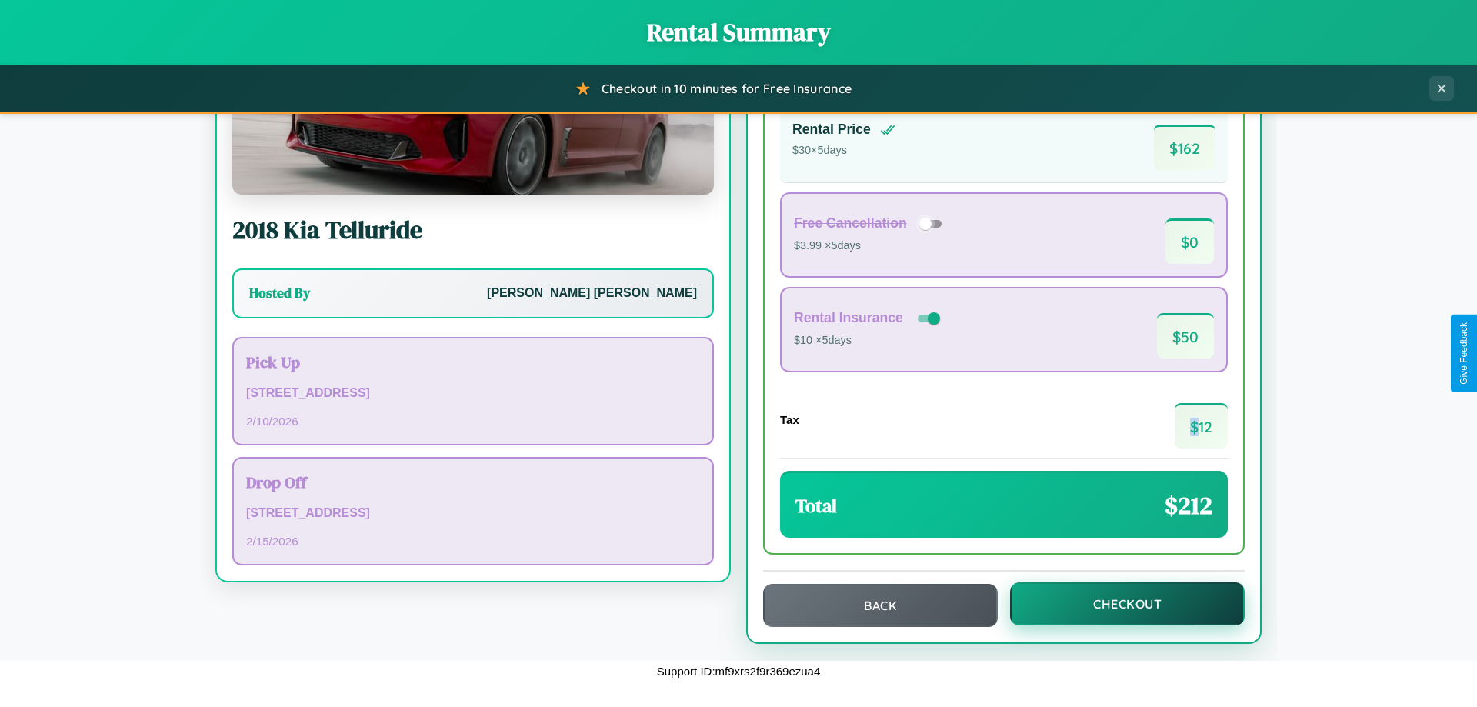
click at [1117, 604] on button "Checkout" at bounding box center [1127, 603] width 235 height 43
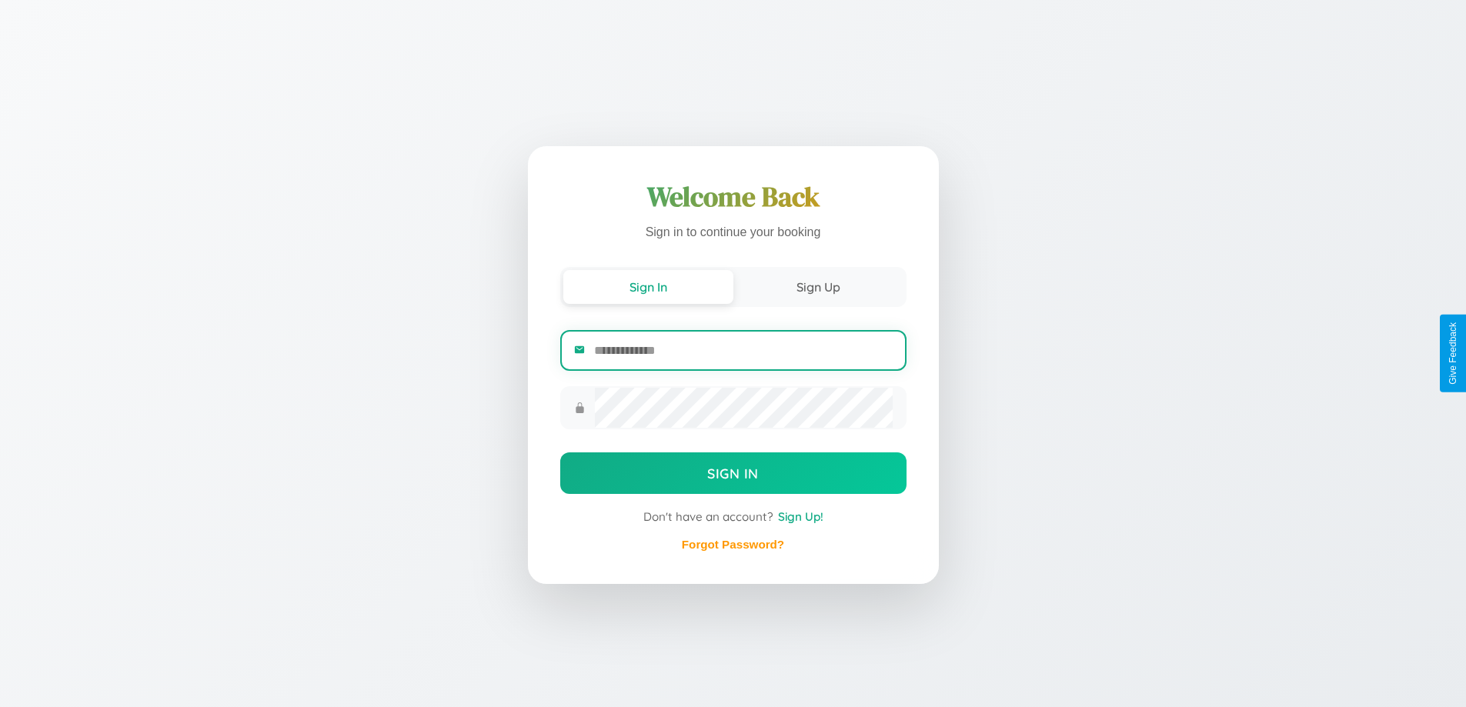
click at [742, 350] on input "email" at bounding box center [743, 351] width 298 height 38
type input "**********"
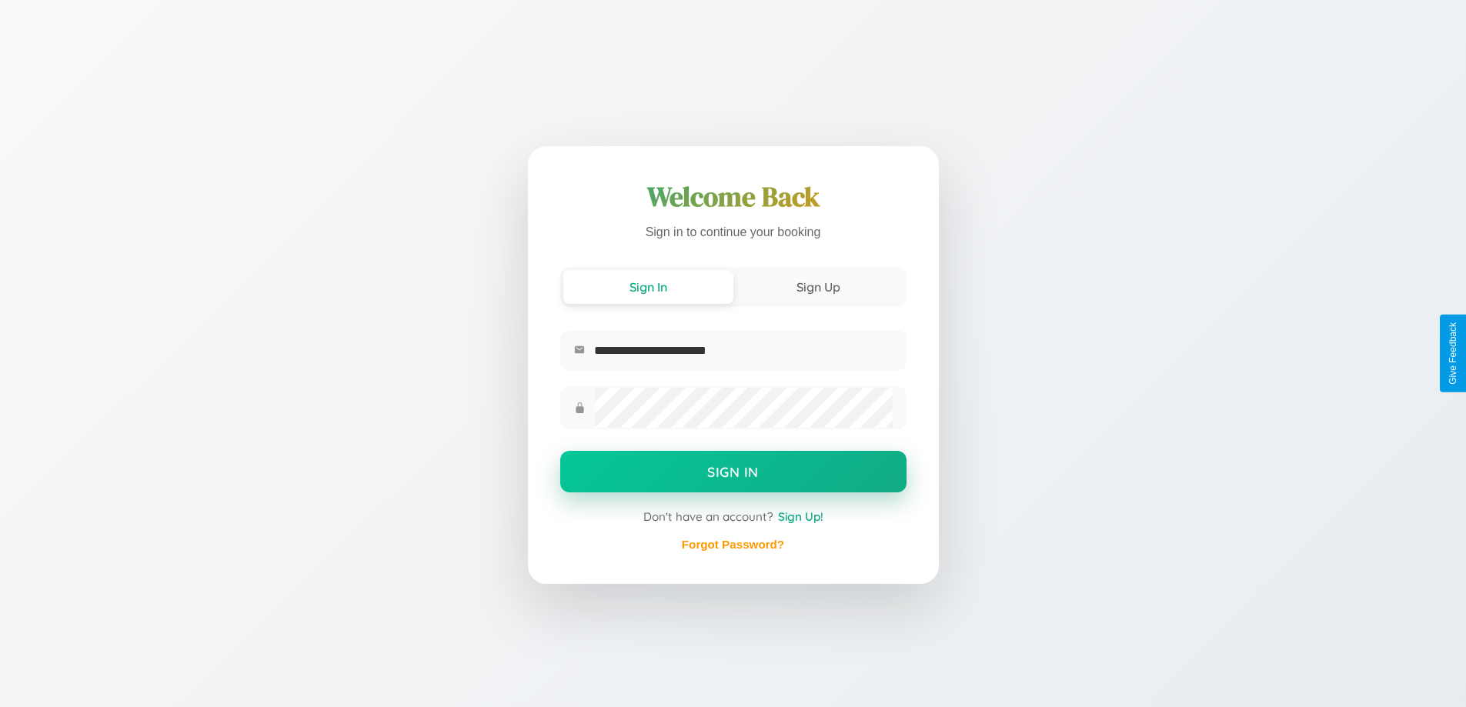
click at [732, 474] on button "Sign In" at bounding box center [733, 472] width 346 height 42
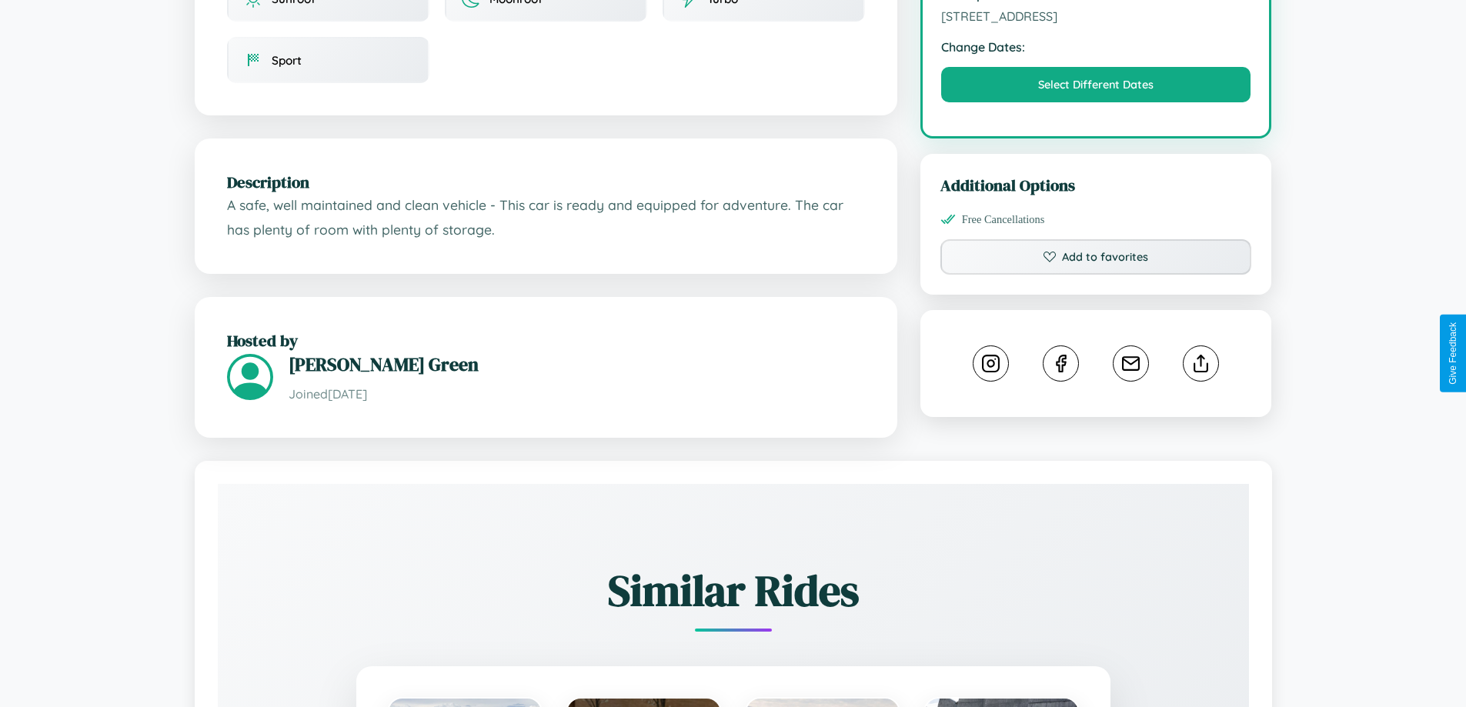
scroll to position [553, 0]
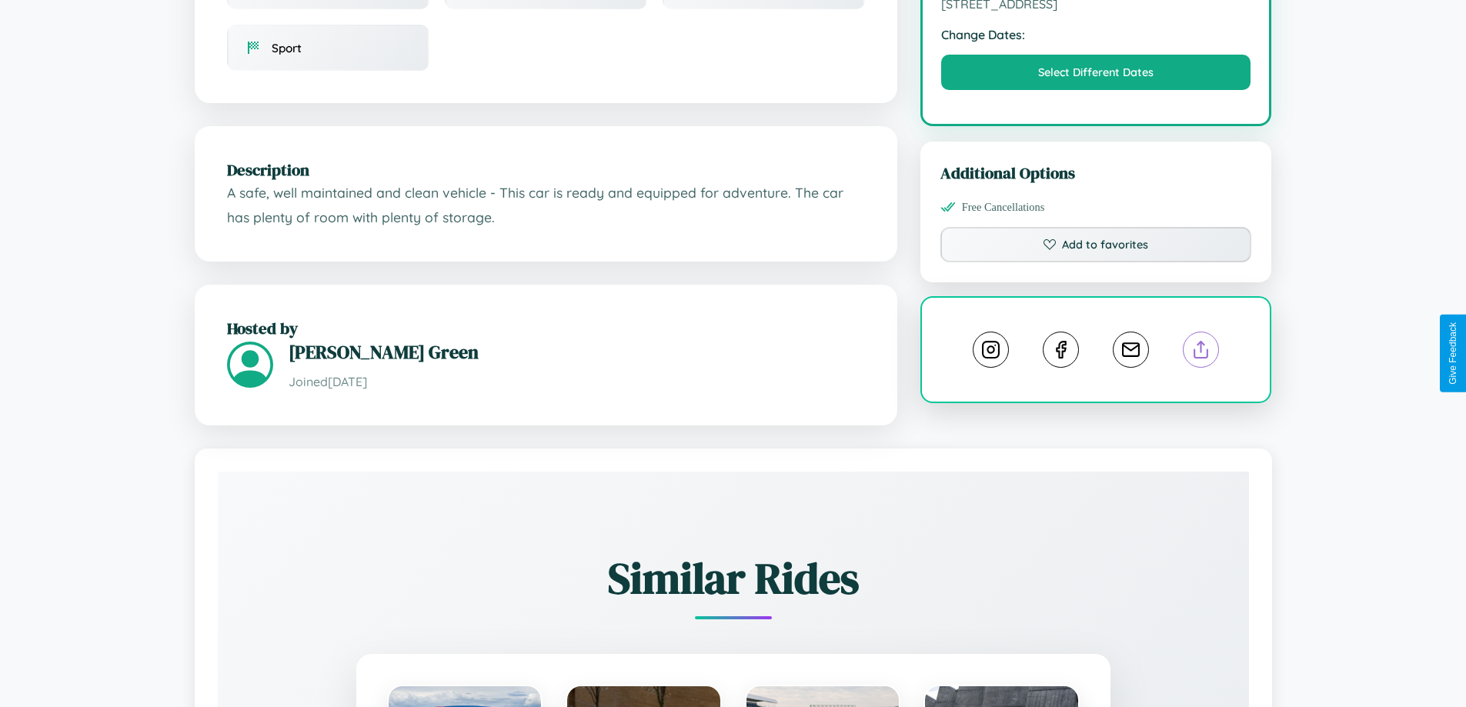
click at [1201, 352] on line at bounding box center [1201, 347] width 0 height 11
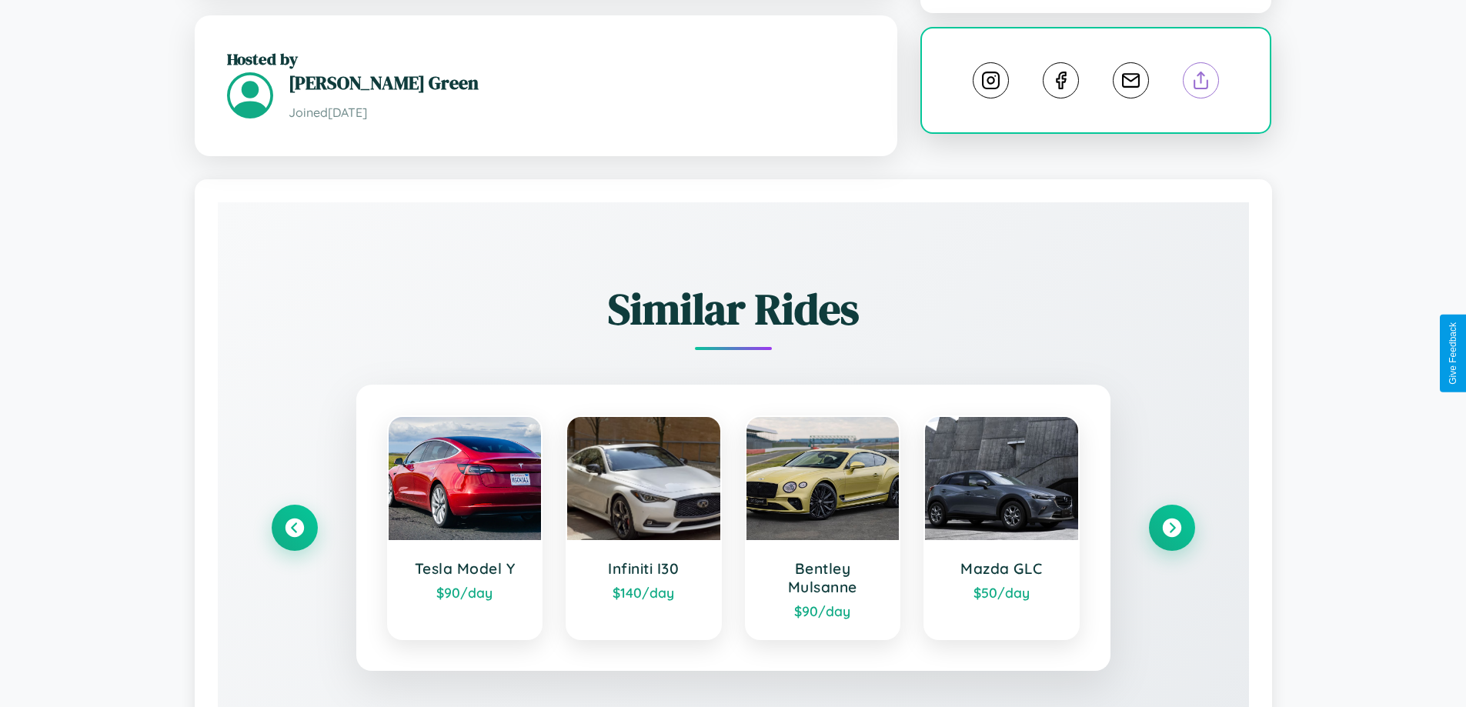
scroll to position [925, 0]
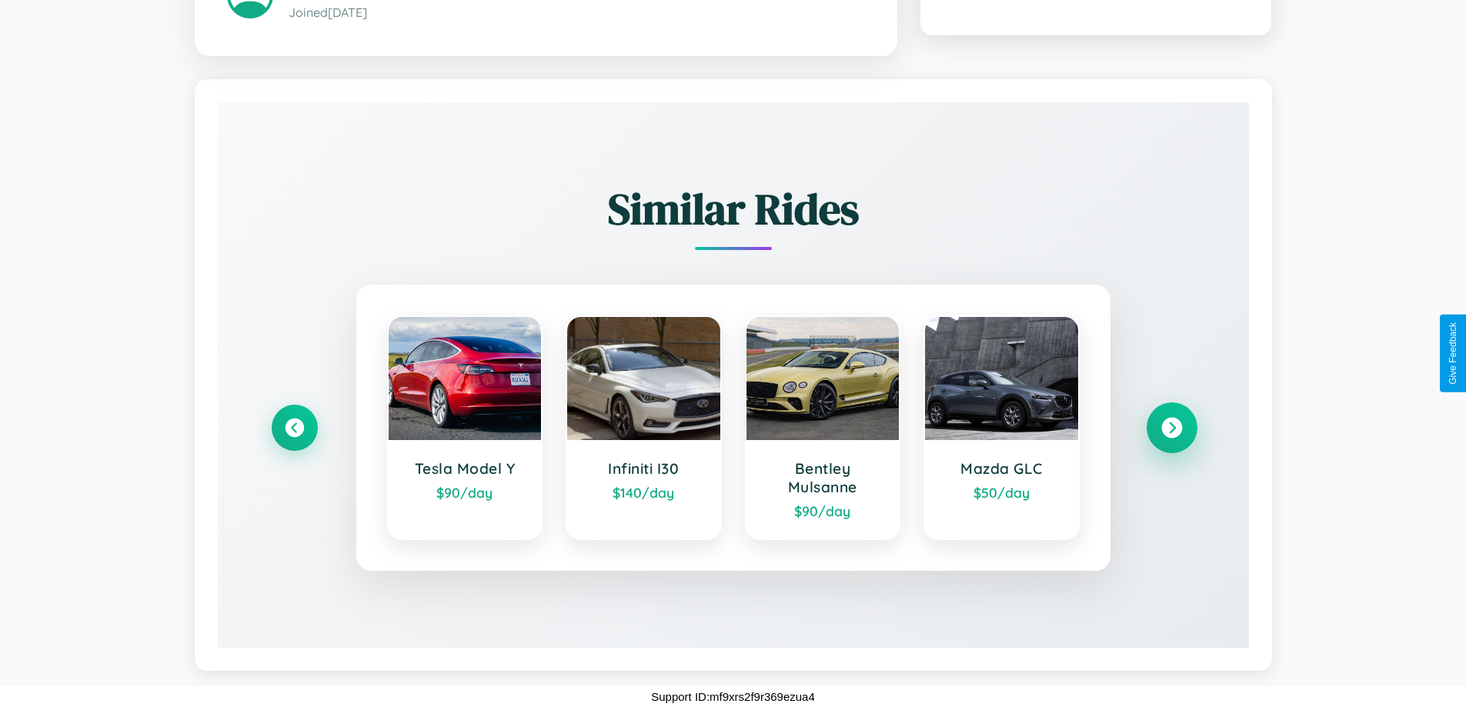
click at [1171, 428] on icon at bounding box center [1171, 428] width 21 height 21
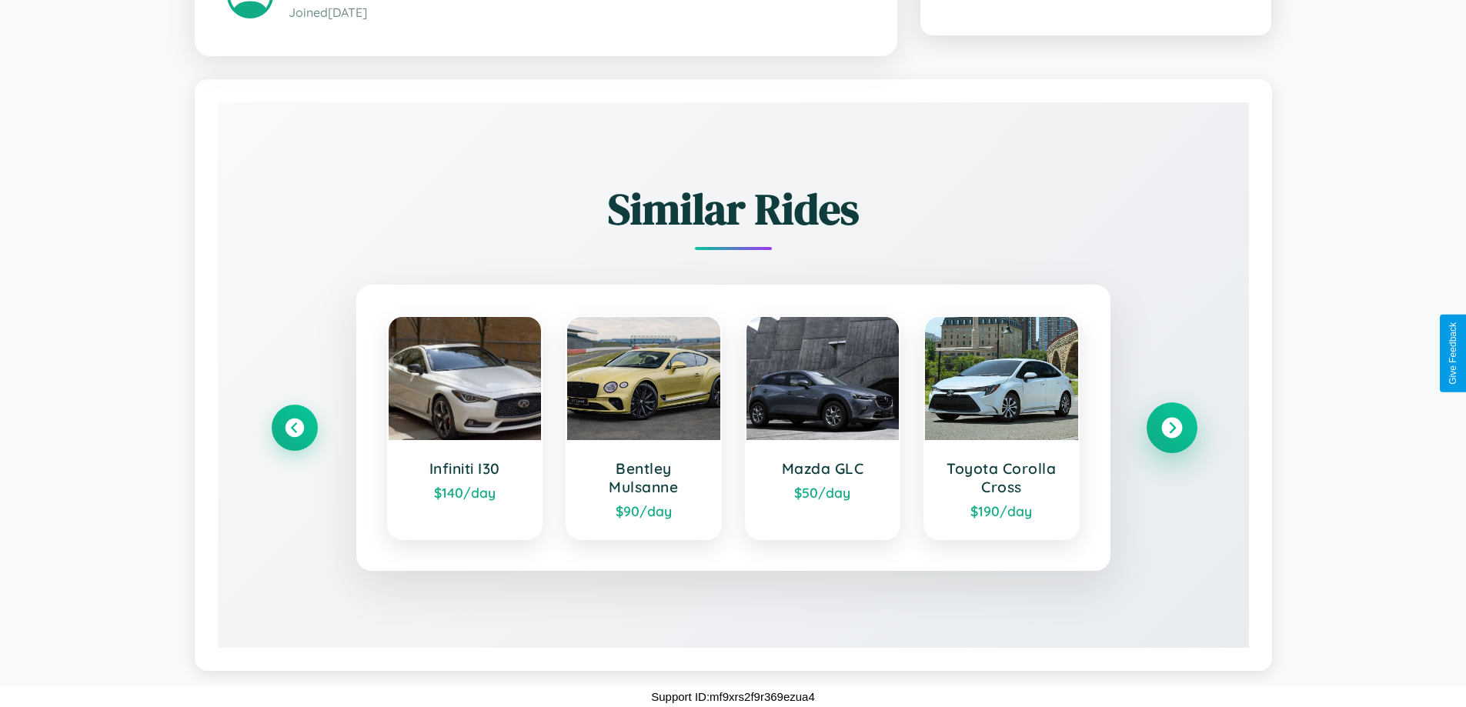
click at [1171, 428] on icon at bounding box center [1171, 428] width 21 height 21
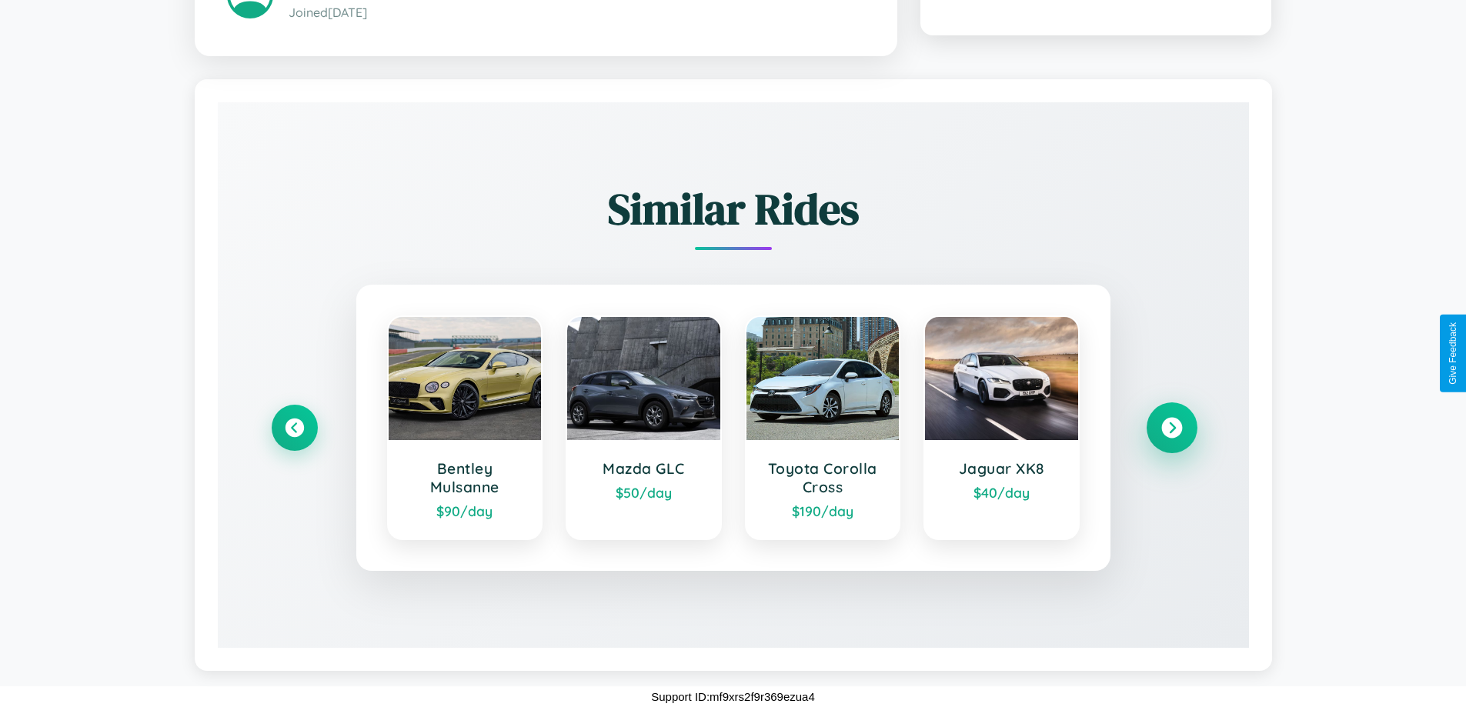
click at [1171, 428] on icon at bounding box center [1171, 428] width 21 height 21
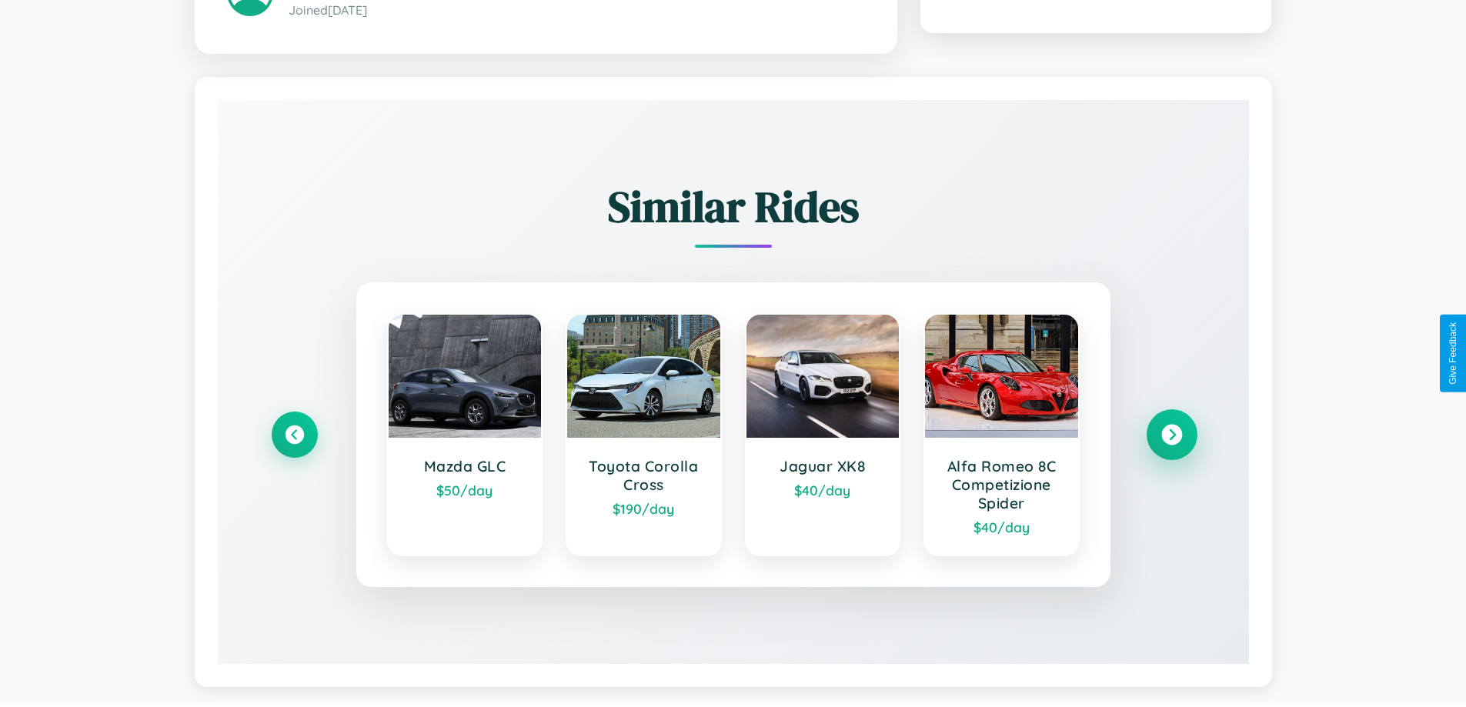
click at [1171, 437] on icon at bounding box center [1171, 435] width 21 height 21
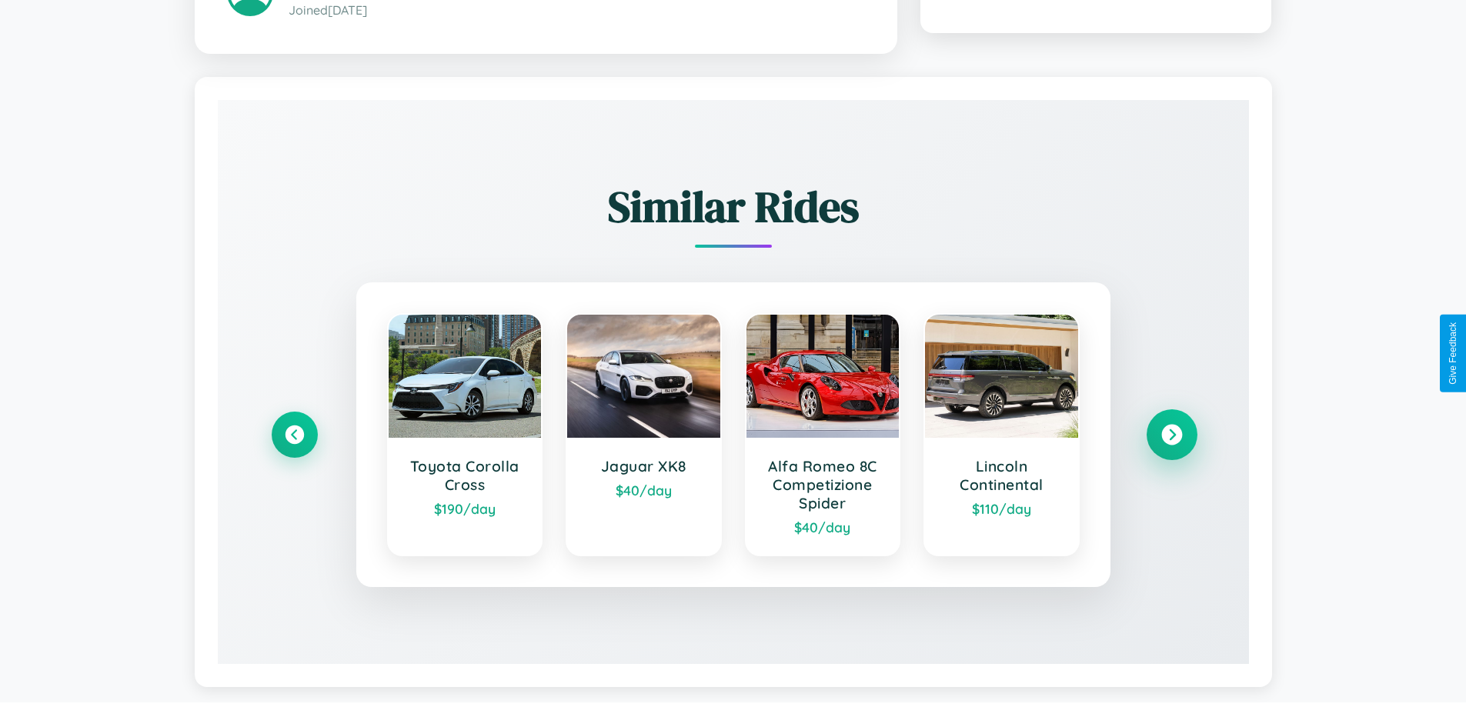
click at [1171, 437] on icon at bounding box center [1171, 435] width 21 height 21
